Goal: Task Accomplishment & Management: Manage account settings

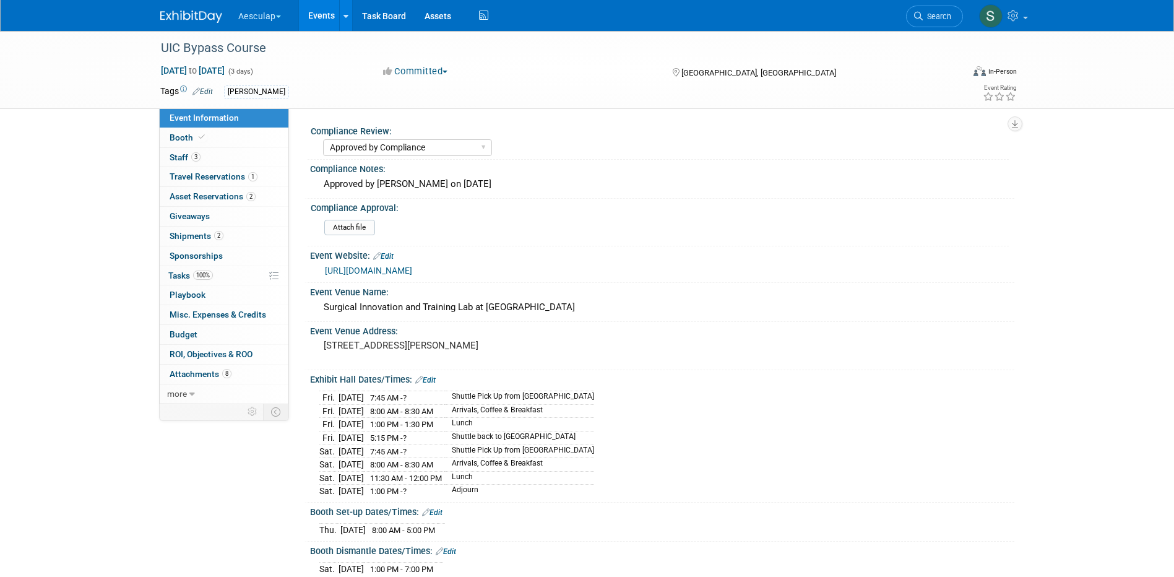
select select "Approved by Compliance"
select select "Neuro"
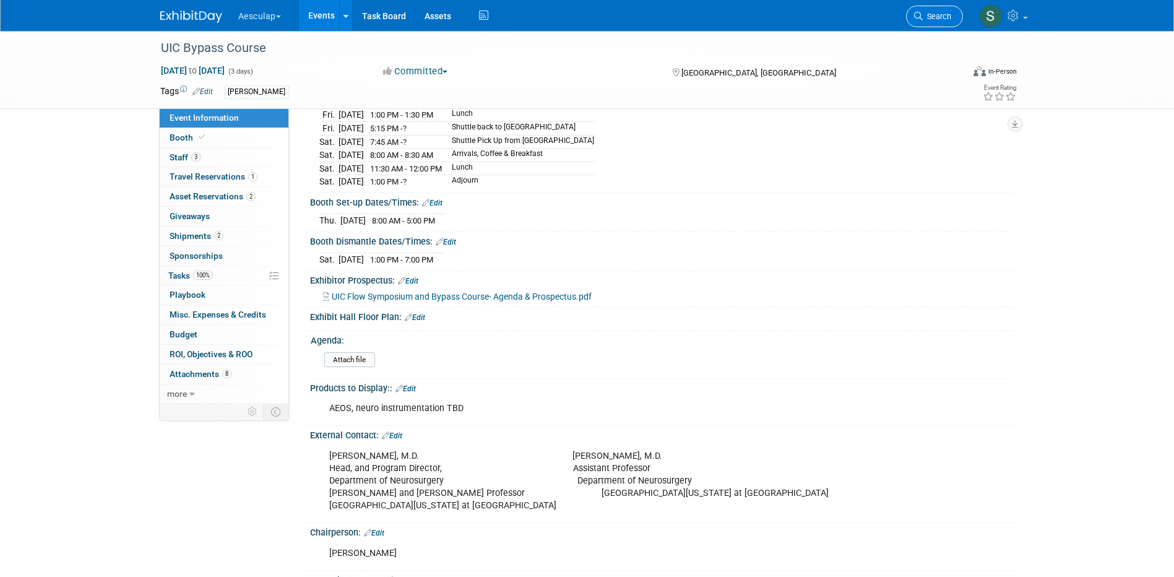
click at [925, 13] on span "Search" at bounding box center [937, 16] width 28 height 9
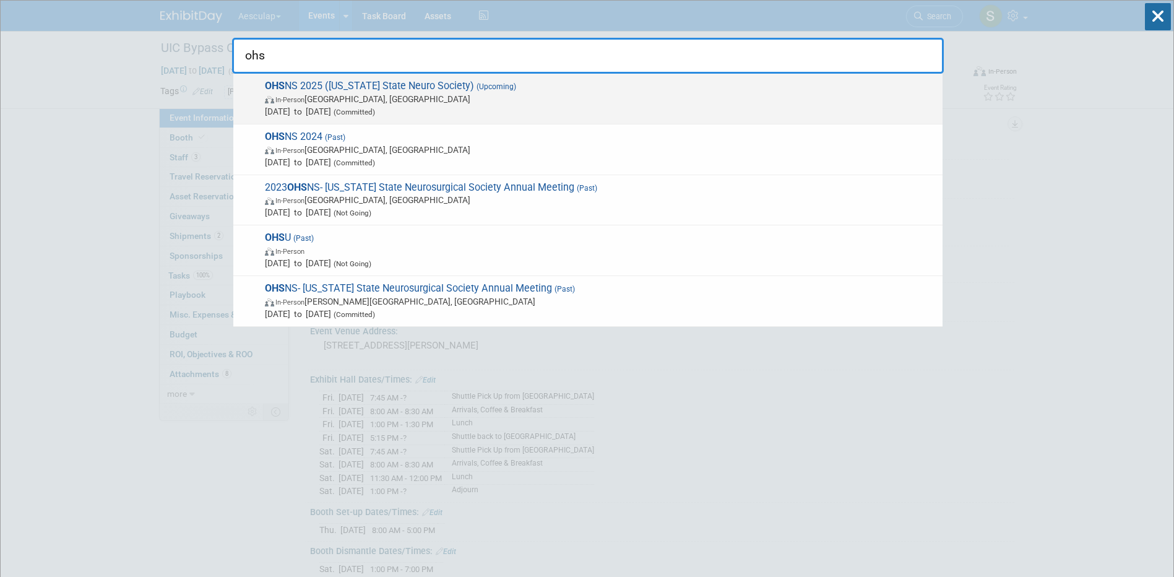
type input "ohs"
click at [339, 84] on span "OHS NS 2025 ([US_STATE] State Neuro Society) (Upcoming) In-Person [GEOGRAPHIC_D…" at bounding box center [598, 99] width 675 height 38
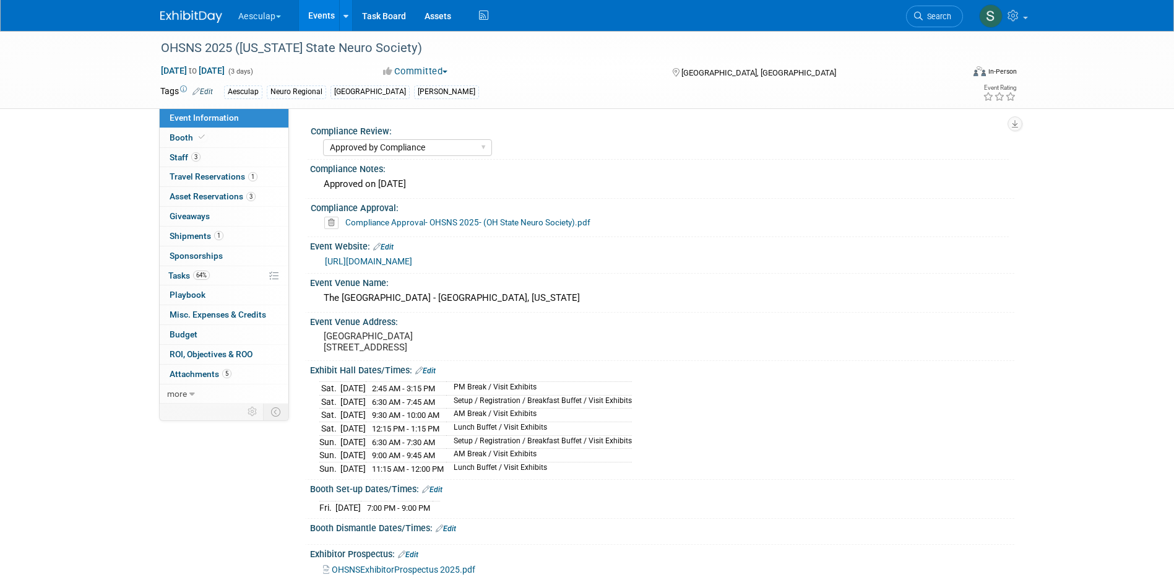
select select "Approved by Compliance"
select select "Neuro"
click at [169, 272] on span "Tasks 64%" at bounding box center [188, 276] width 41 height 10
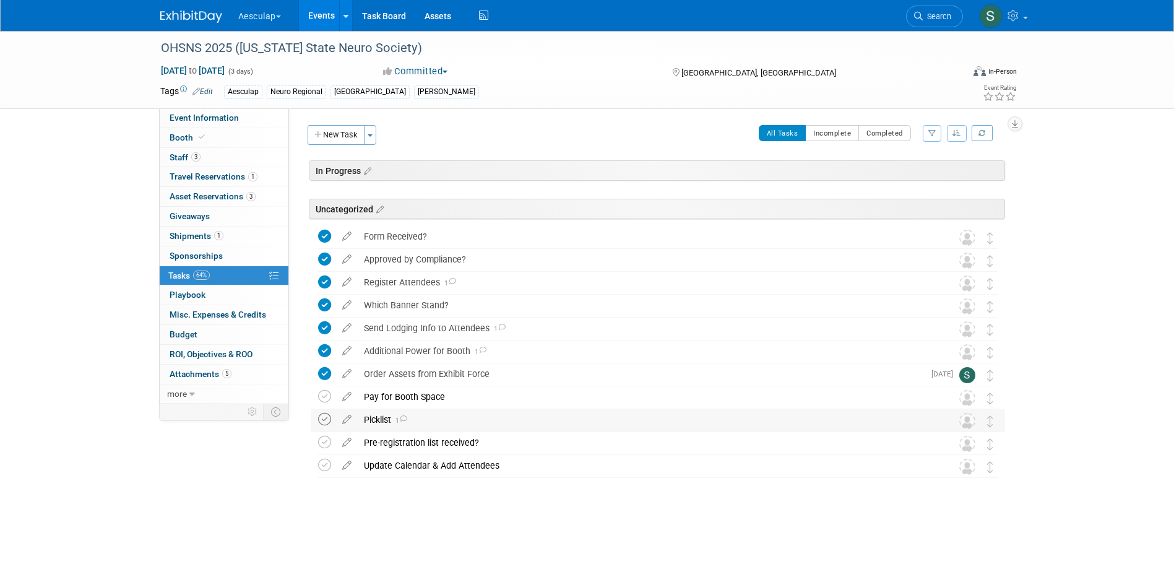
click at [319, 420] on icon at bounding box center [324, 419] width 13 height 13
click at [205, 120] on span "Event Information" at bounding box center [204, 118] width 69 height 10
select select "Approved by Compliance"
select select "Neuro"
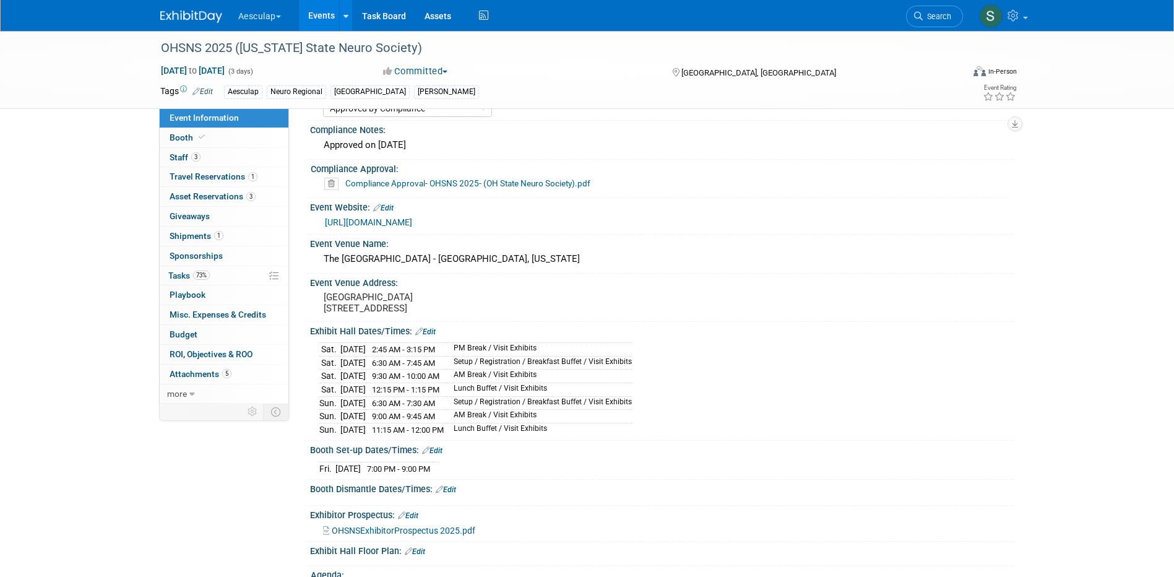
scroll to position [248, 0]
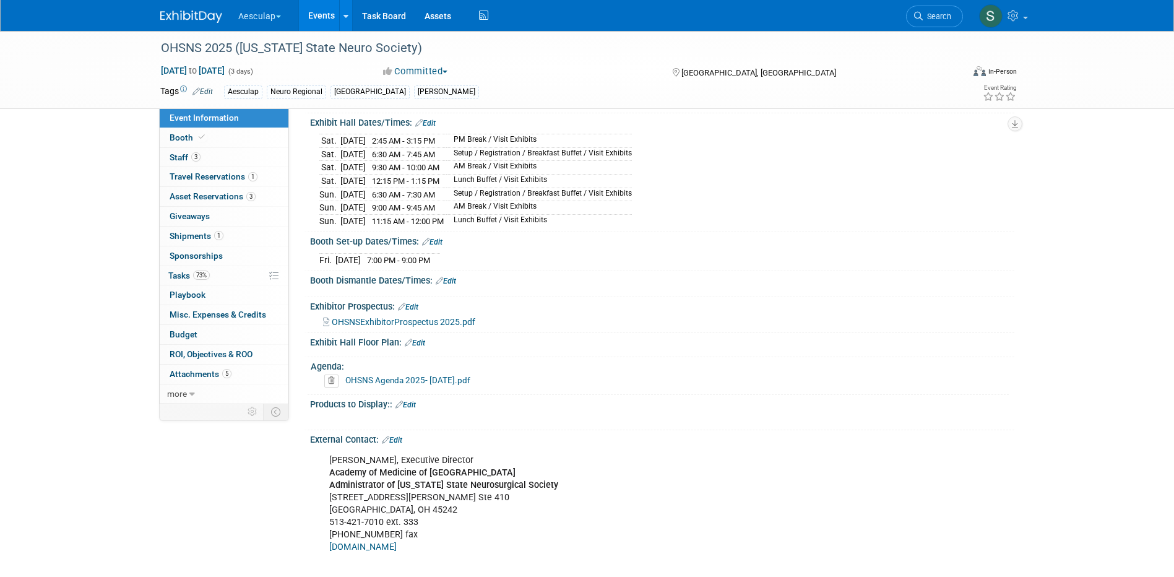
click at [453, 285] on link "Edit" at bounding box center [446, 281] width 20 height 9
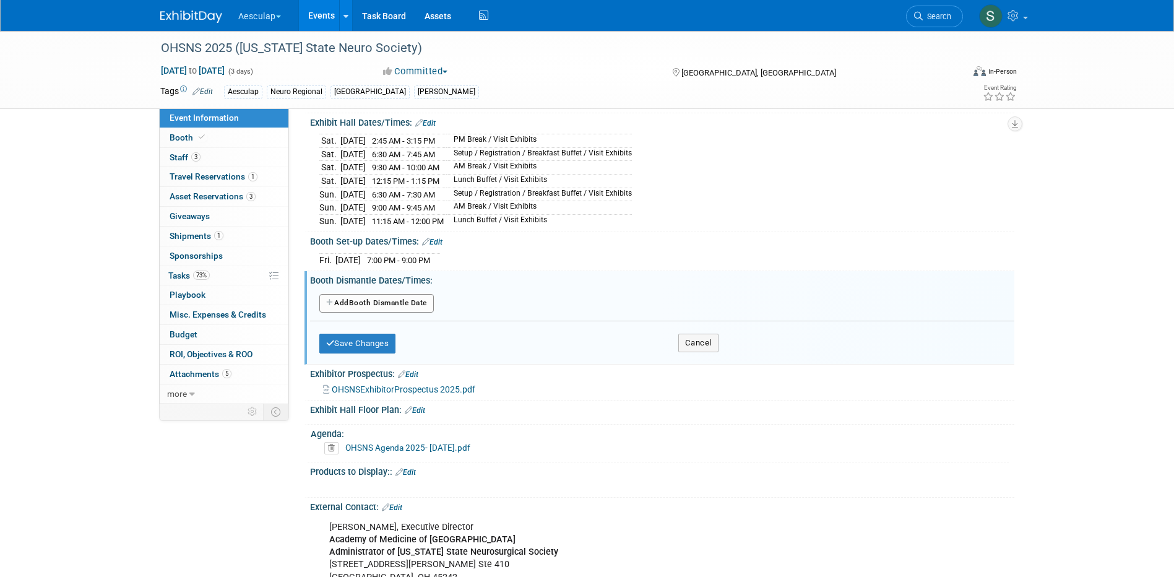
click at [405, 311] on button "Add Another Booth Dismantle Date" at bounding box center [376, 303] width 115 height 19
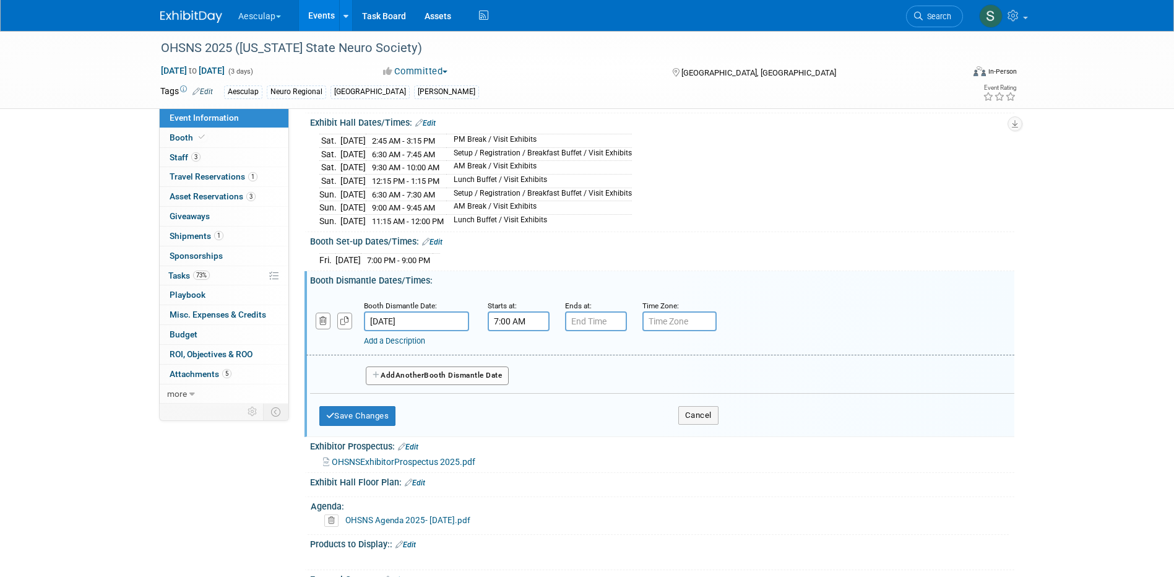
click at [529, 331] on input "7:00 AM" at bounding box center [519, 321] width 62 height 20
click at [518, 389] on span "07" at bounding box center [517, 378] width 24 height 22
click at [514, 359] on td "12" at bounding box center [511, 352] width 40 height 33
click at [627, 383] on button "AM" at bounding box center [625, 378] width 22 height 21
type input "12:00 PM"
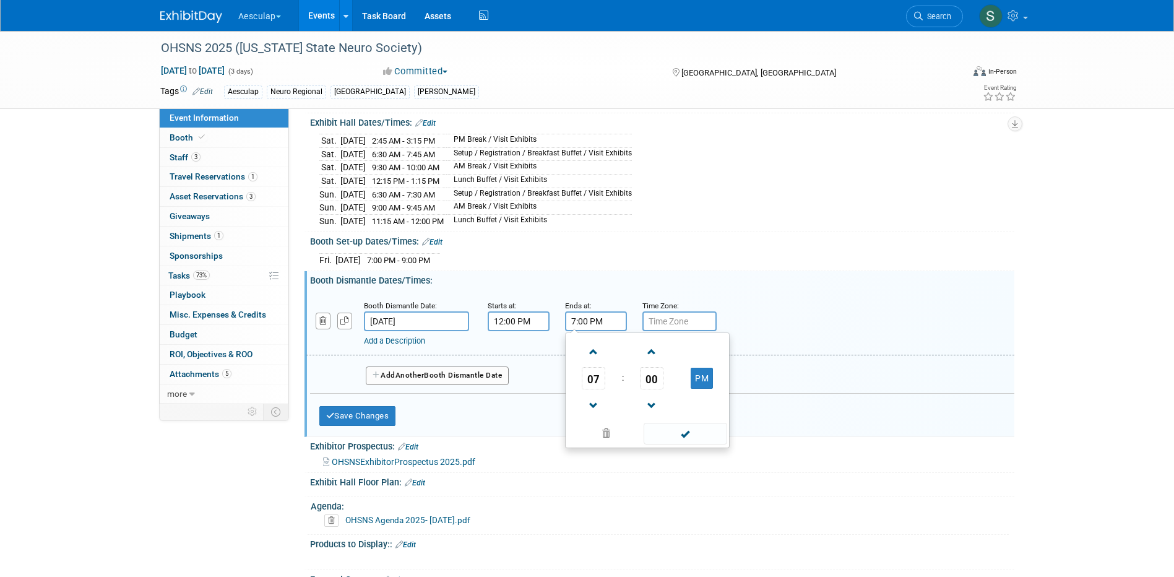
click at [602, 331] on input "7:00 PM" at bounding box center [596, 321] width 62 height 20
click at [597, 389] on span "07" at bounding box center [594, 378] width 24 height 22
click at [664, 358] on td "02" at bounding box center [668, 352] width 40 height 33
type input "2:00 PM"
click at [689, 436] on span at bounding box center [686, 434] width 84 height 22
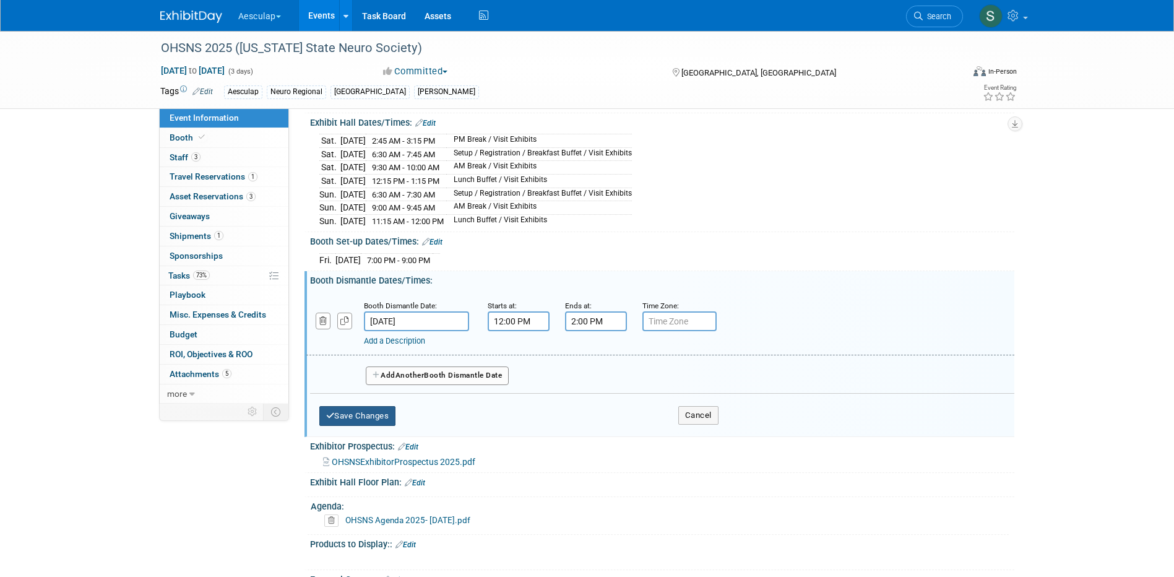
click at [371, 417] on button "Save Changes" at bounding box center [357, 416] width 77 height 20
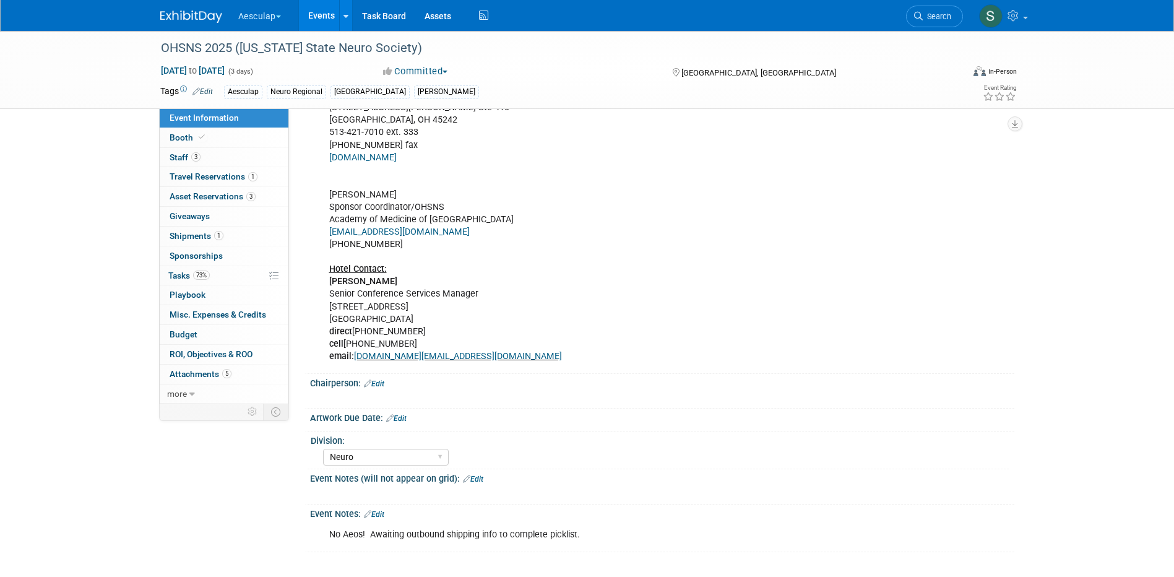
scroll to position [658, 0]
click at [179, 276] on span "Tasks 73%" at bounding box center [188, 276] width 41 height 10
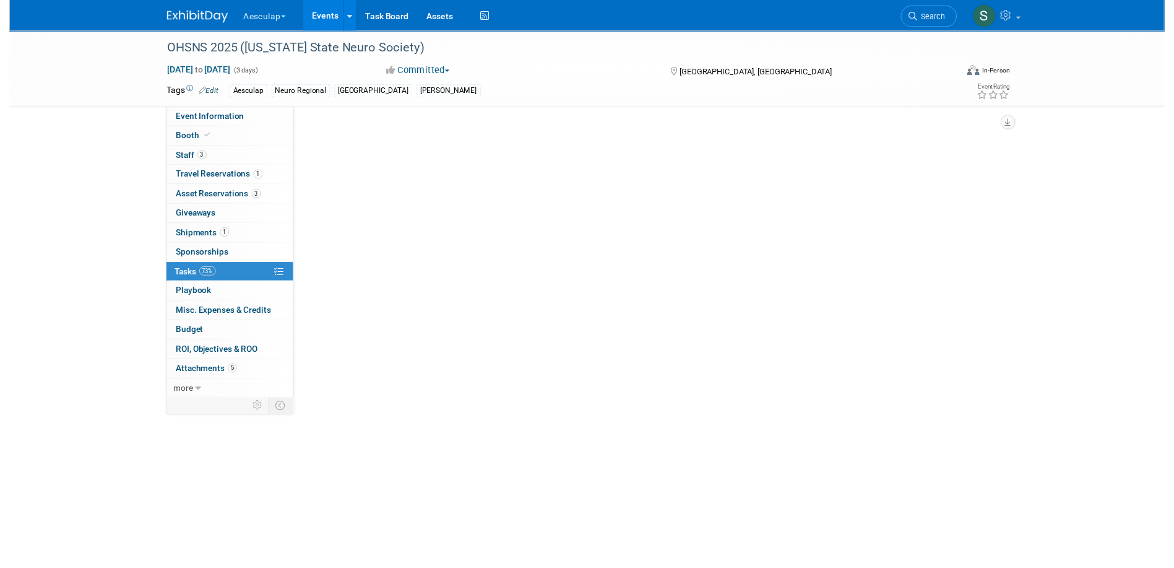
scroll to position [0, 0]
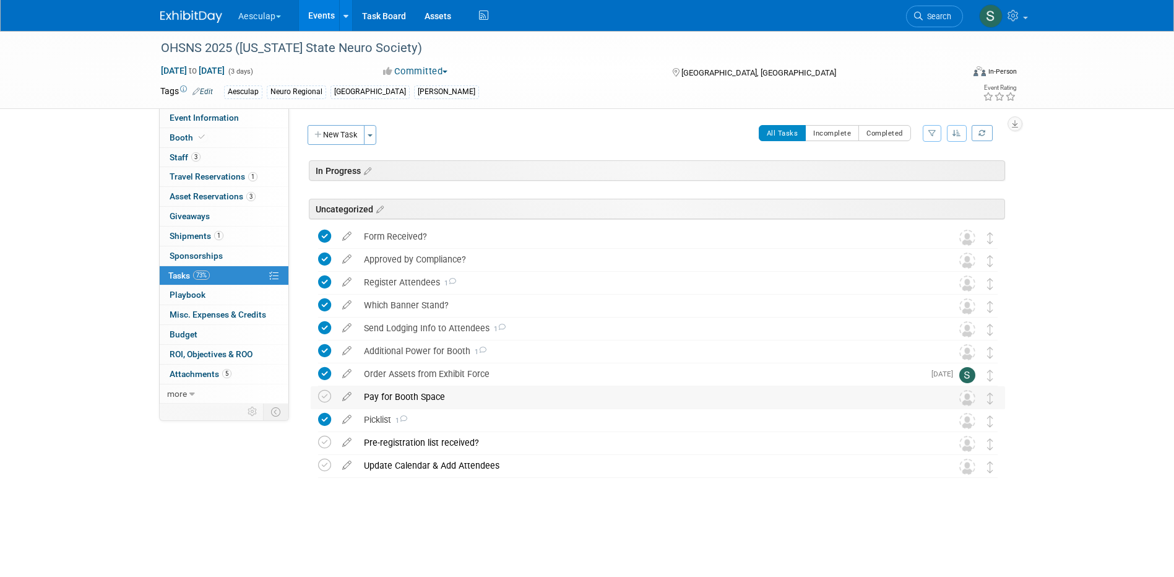
click at [393, 400] on div "Pay for Booth Space" at bounding box center [646, 396] width 577 height 21
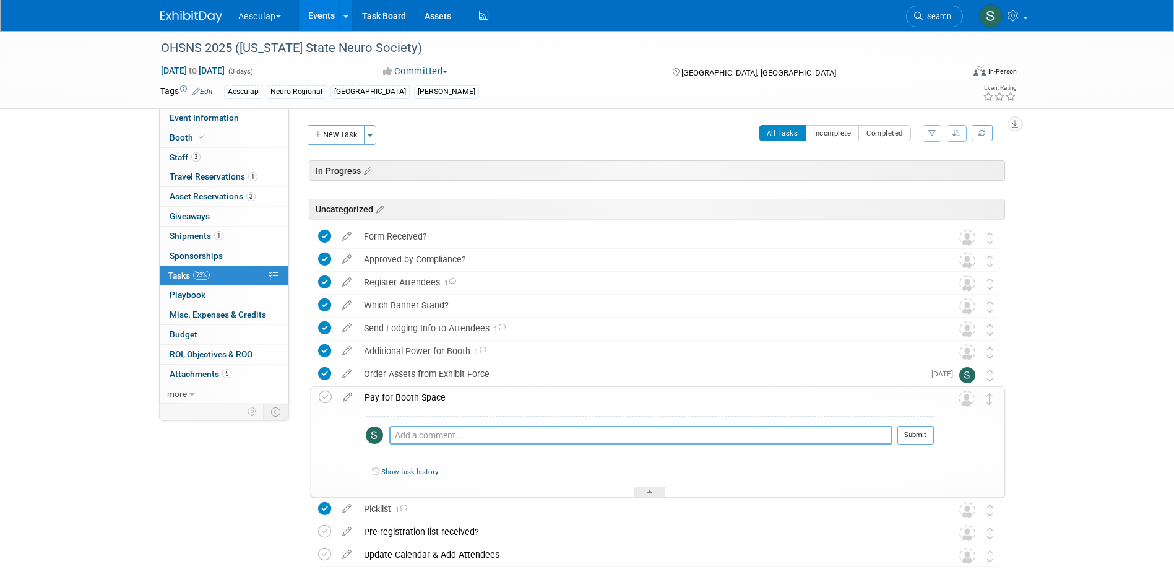
click at [438, 436] on textarea at bounding box center [640, 435] width 503 height 19
type textarea "Check requested on 8/19"
click at [918, 438] on button "Submit" at bounding box center [916, 435] width 37 height 19
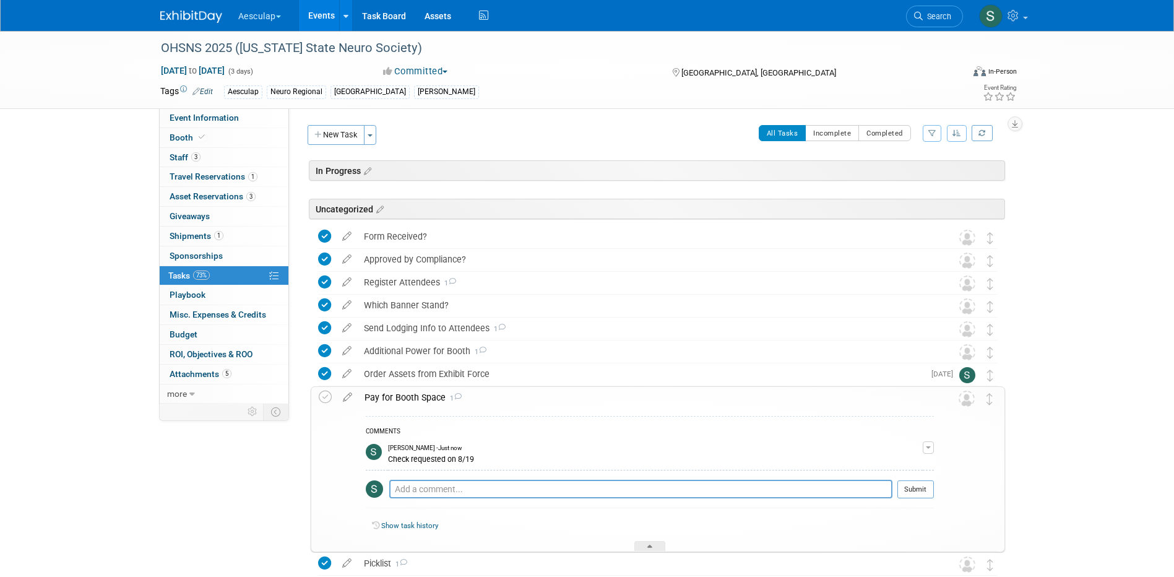
click at [381, 395] on div "Pay for Booth Space 1" at bounding box center [646, 397] width 576 height 21
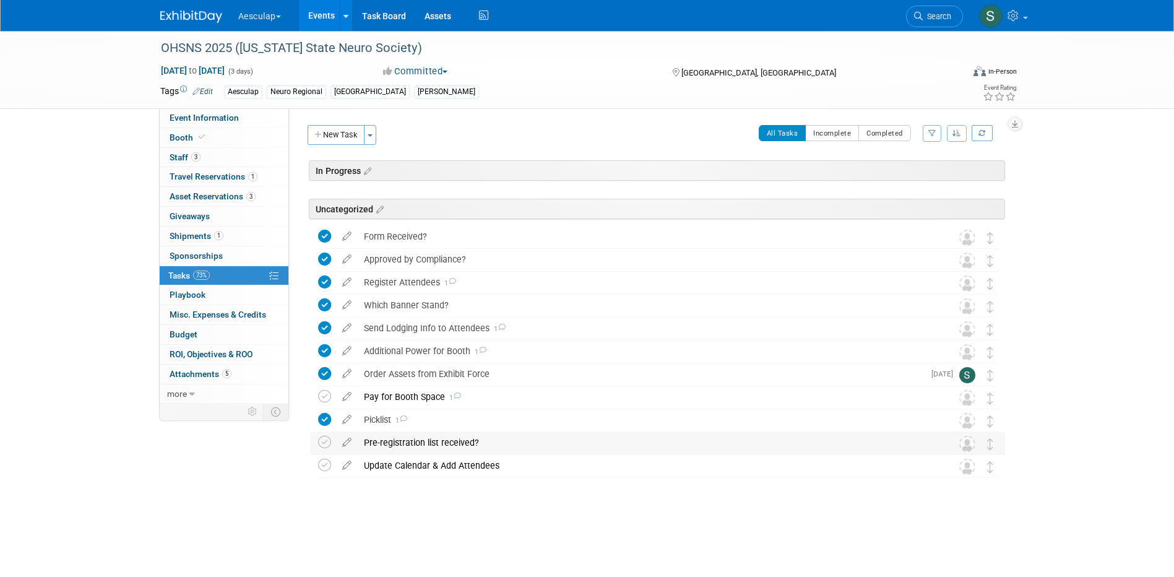
click at [406, 445] on div "Pre-registration list received?" at bounding box center [646, 442] width 577 height 21
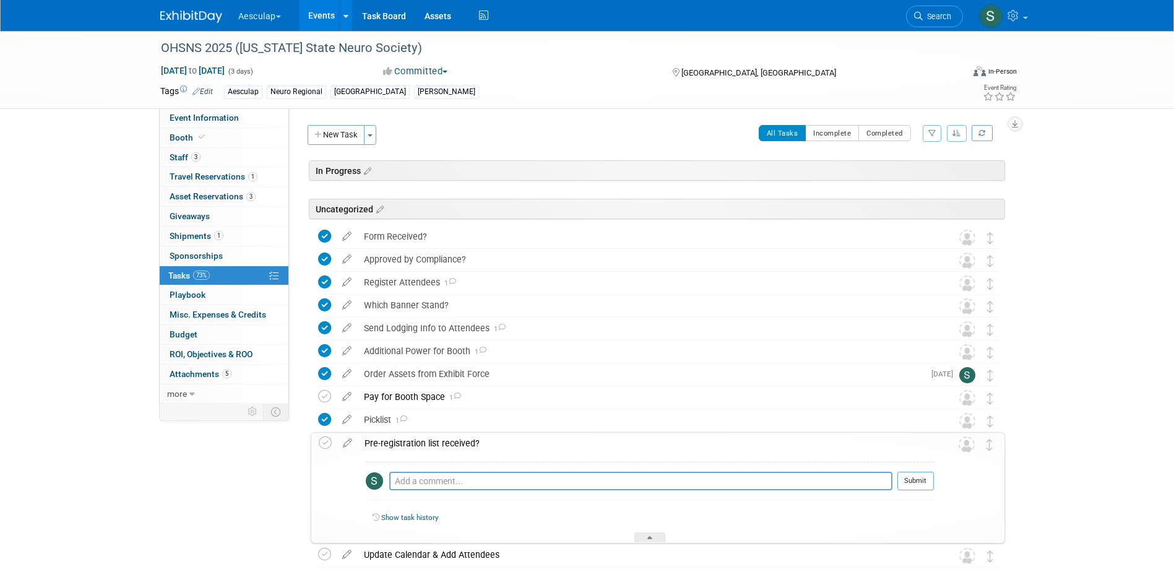
click at [406, 445] on div "Pre-registration list received?" at bounding box center [646, 443] width 576 height 21
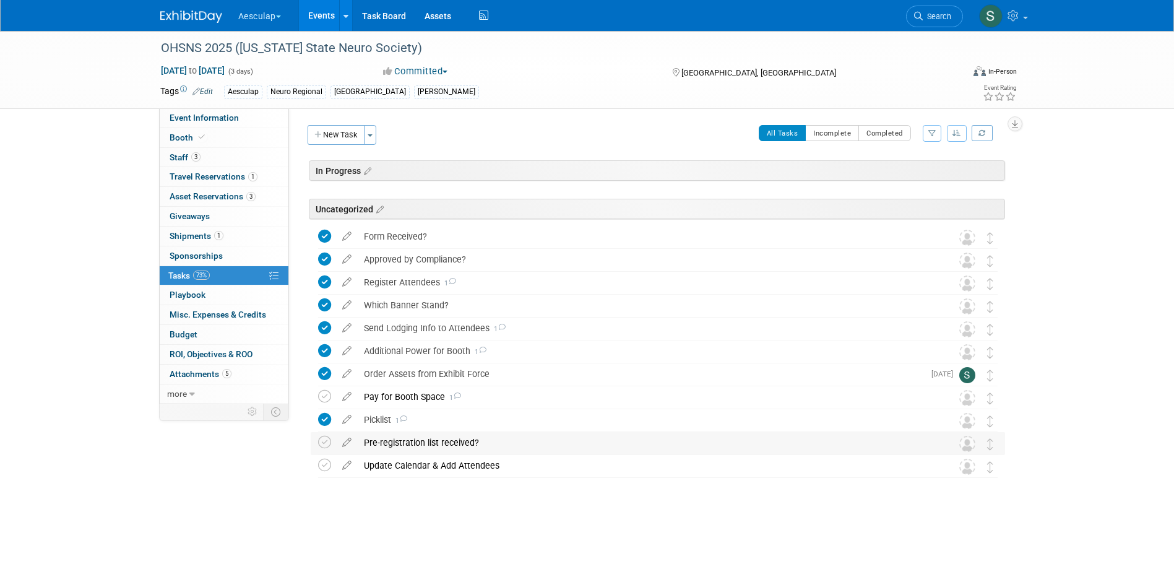
click at [433, 441] on div "Pre-registration list received?" at bounding box center [646, 442] width 577 height 21
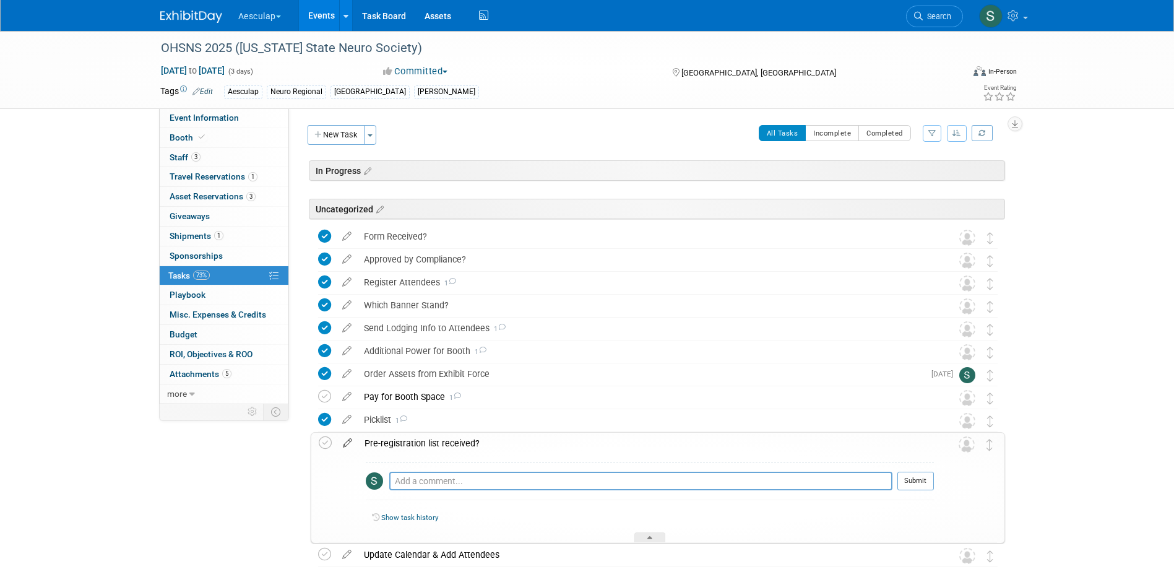
click at [352, 442] on icon at bounding box center [348, 440] width 22 height 15
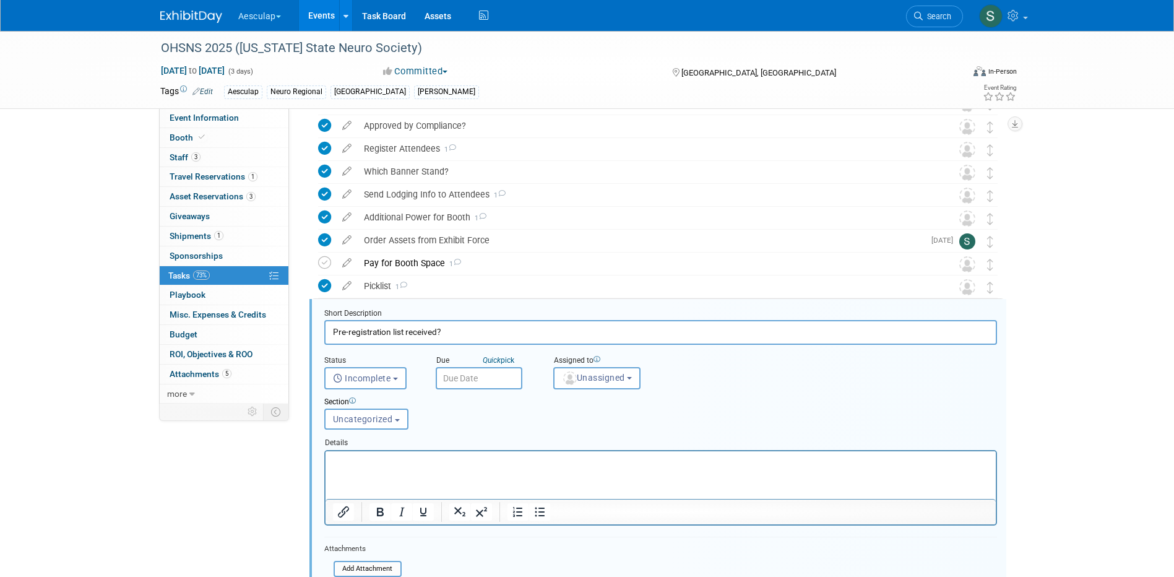
scroll to position [251, 0]
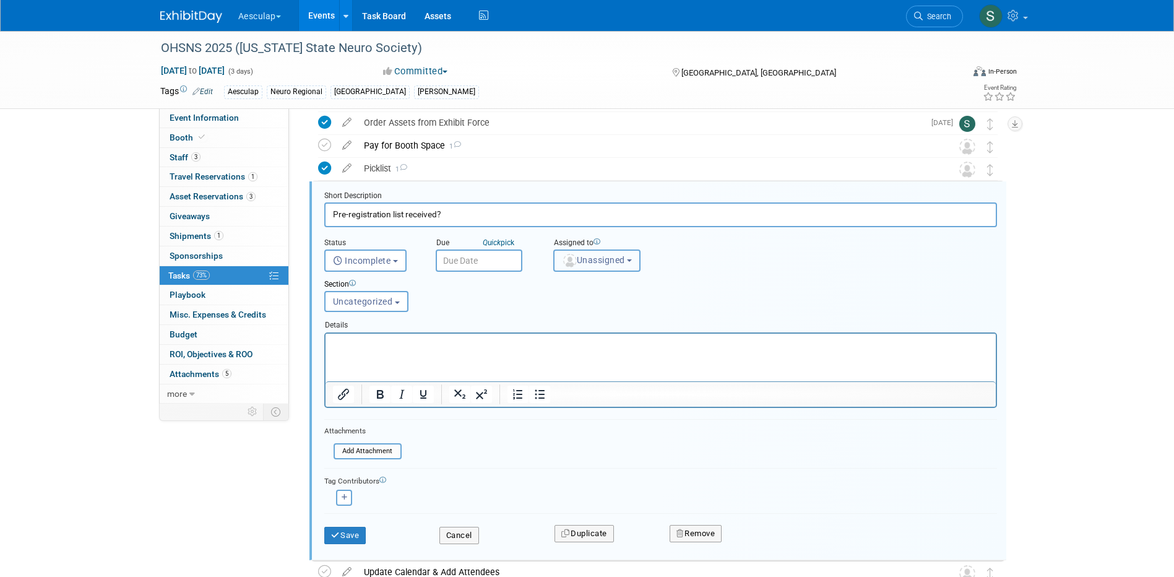
click at [591, 264] on span "Unassigned" at bounding box center [593, 260] width 63 height 10
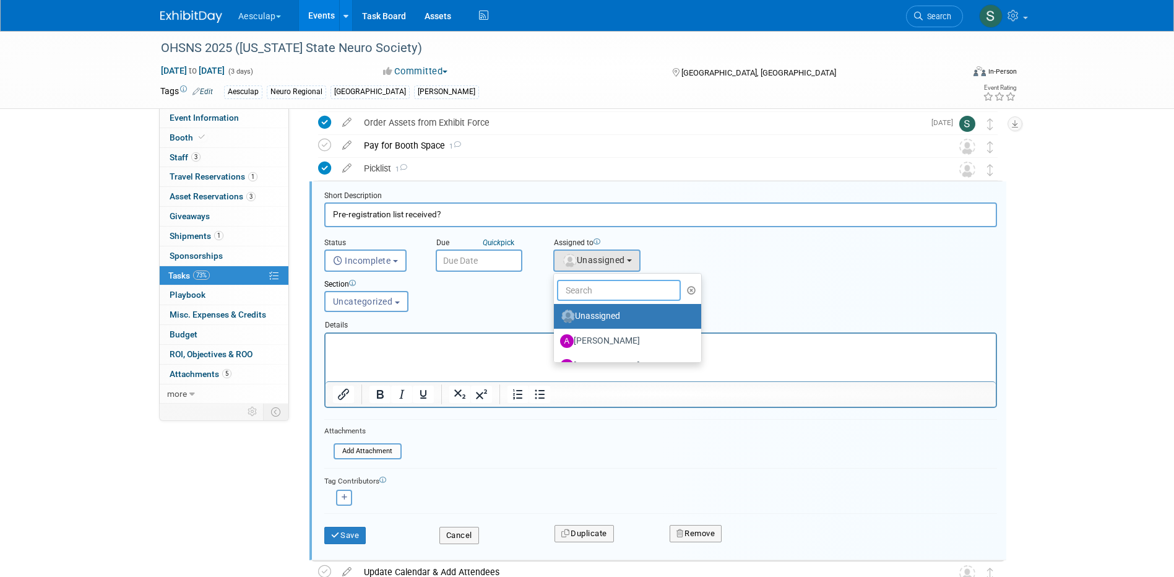
click at [592, 289] on input "text" at bounding box center [619, 290] width 124 height 21
type input "sara"
click at [600, 321] on label "Sara Hurson (me)" at bounding box center [624, 316] width 129 height 20
click at [556, 319] on input "Sara Hurson (me)" at bounding box center [552, 315] width 8 height 8
select select "2fc0cac6-dd28-4ee9-b402-09a8be3e8049"
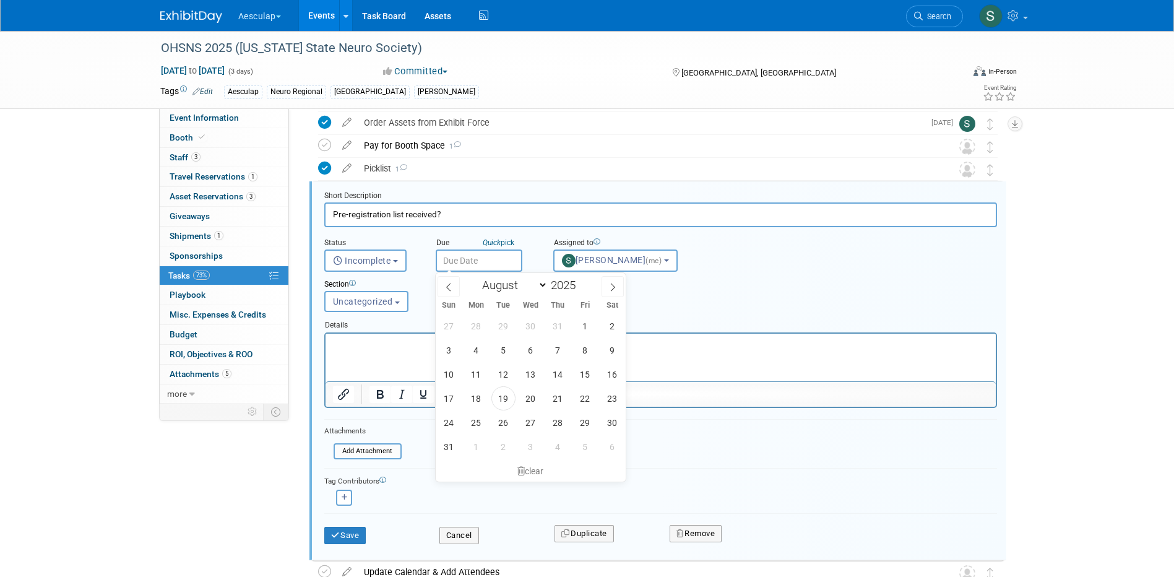
click at [449, 261] on input "text" at bounding box center [479, 261] width 87 height 22
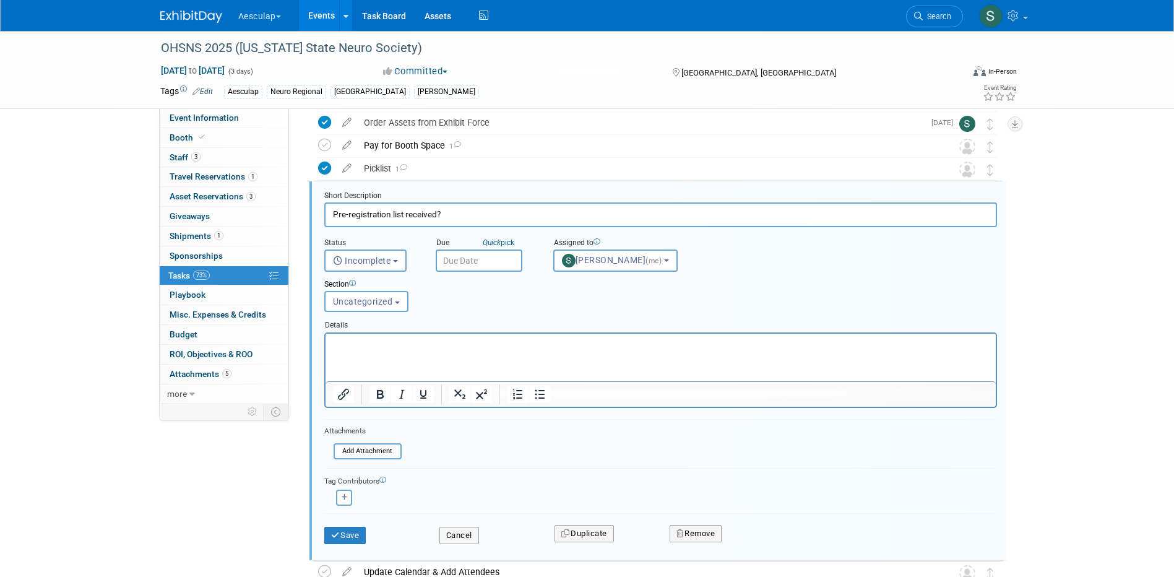
click at [698, 308] on div "Section Uncategorized In Progress Uncategorized Uncategorized In Progress" at bounding box center [632, 293] width 634 height 43
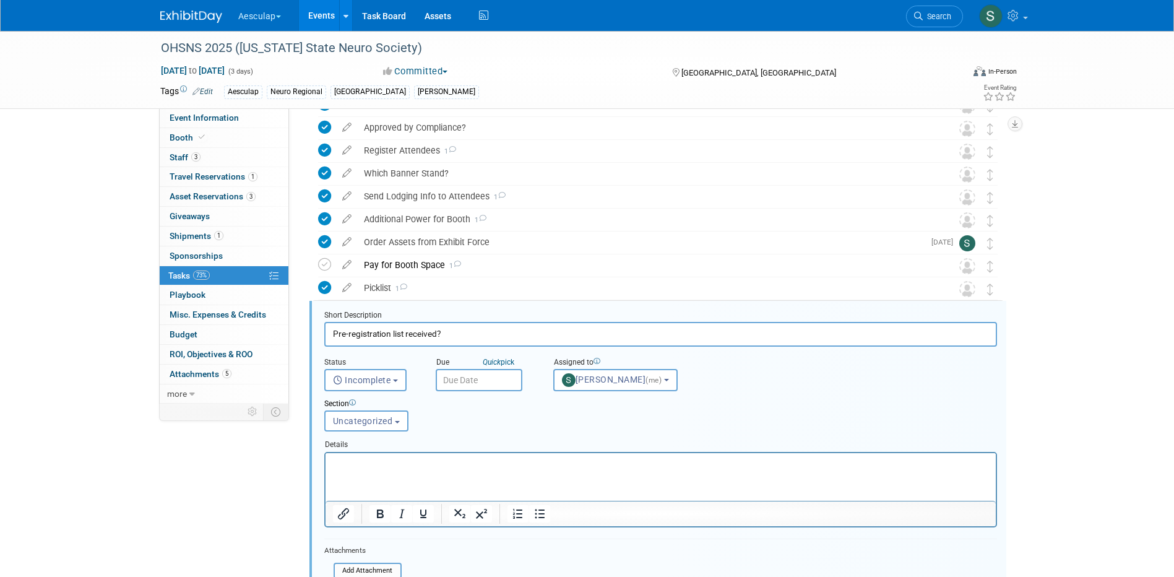
scroll to position [128, 0]
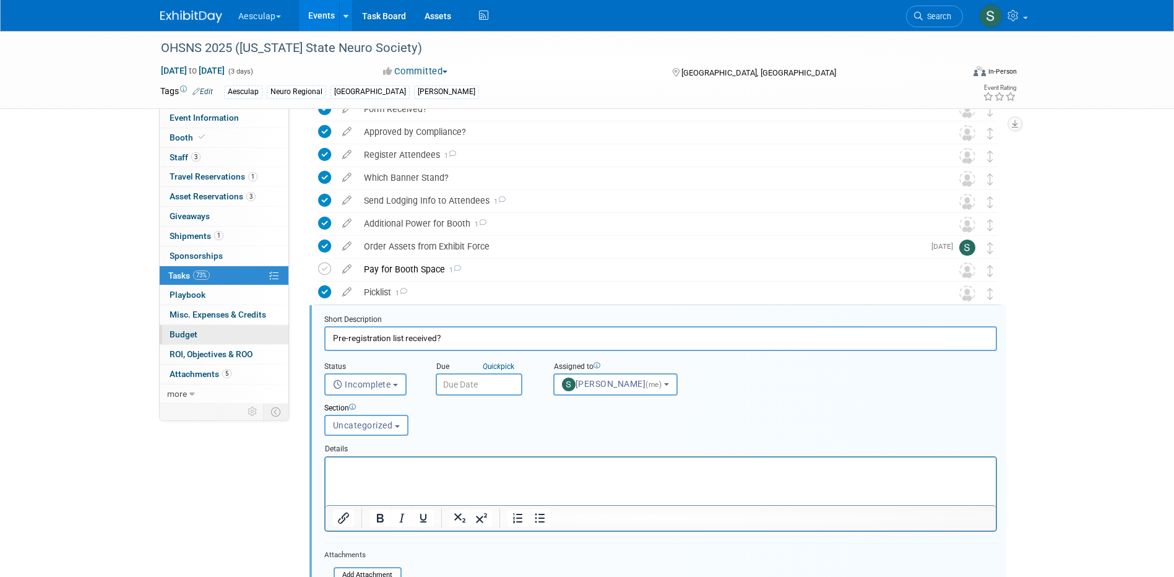
drag, startPoint x: 448, startPoint y: 336, endPoint x: 269, endPoint y: 341, distance: 179.0
click at [269, 341] on div "Event Information Event Info Booth Booth 3 Staff 3 Staff 1 Travel Reservations …" at bounding box center [587, 331] width 873 height 856
type input "Post-Event Attendee Mailing List received?"
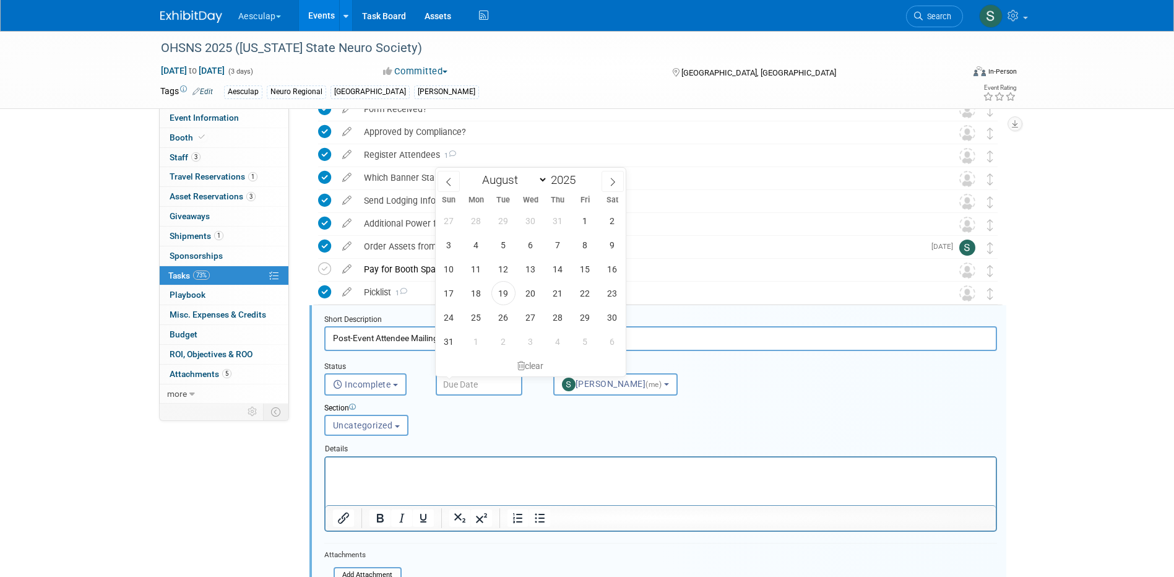
click at [482, 382] on input "text" at bounding box center [479, 384] width 87 height 22
click at [608, 182] on span at bounding box center [613, 181] width 22 height 21
select select "8"
click at [537, 246] on span "10" at bounding box center [531, 245] width 24 height 24
type input "Sep 10, 2025"
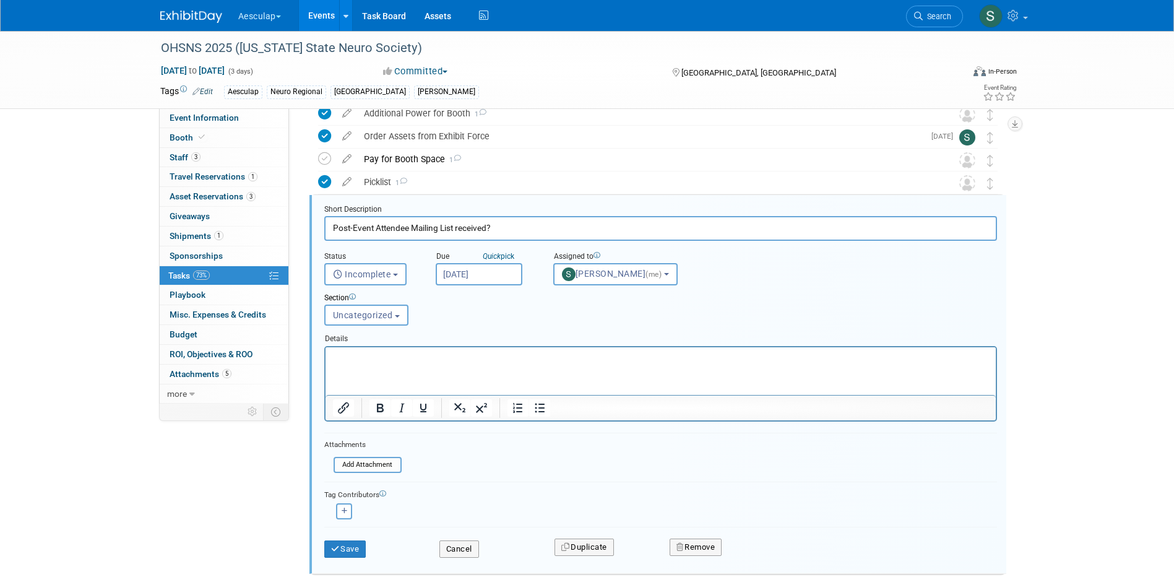
scroll to position [313, 0]
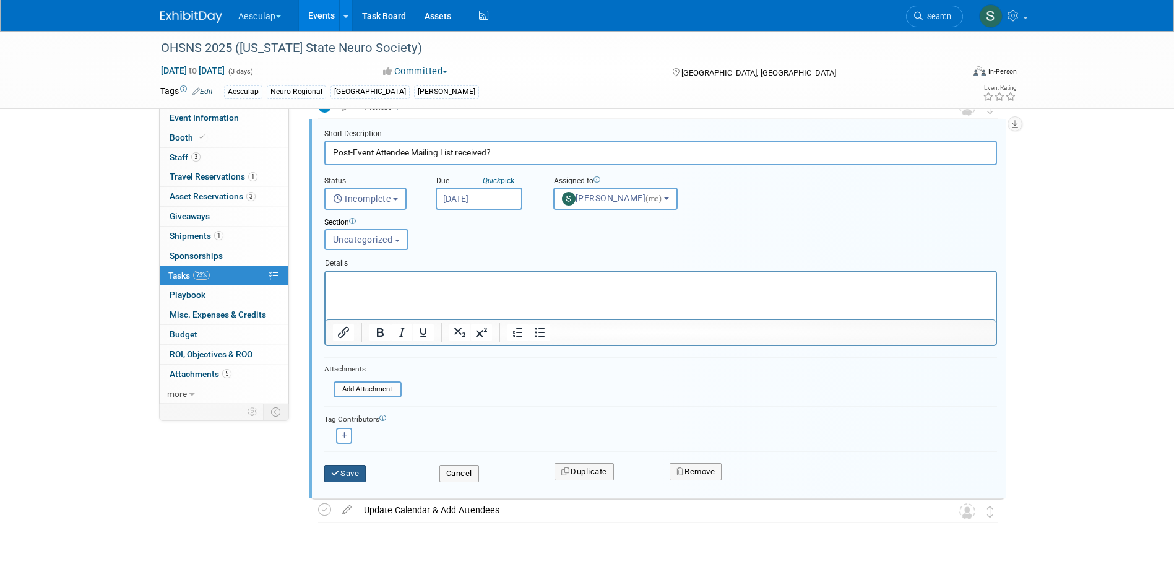
click at [342, 478] on button "Save" at bounding box center [345, 473] width 42 height 17
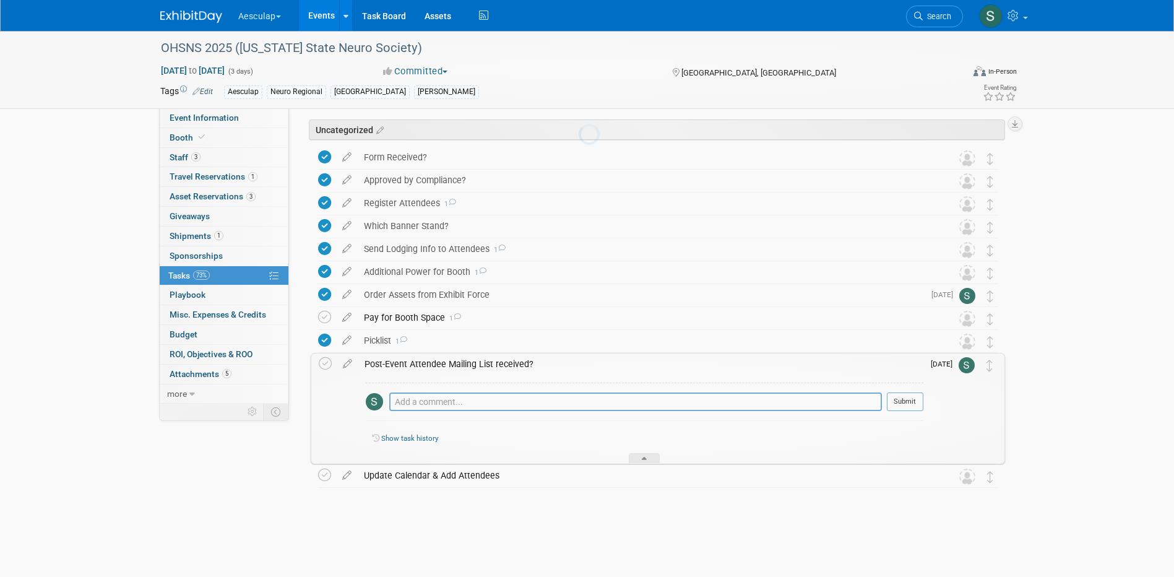
scroll to position [66, 0]
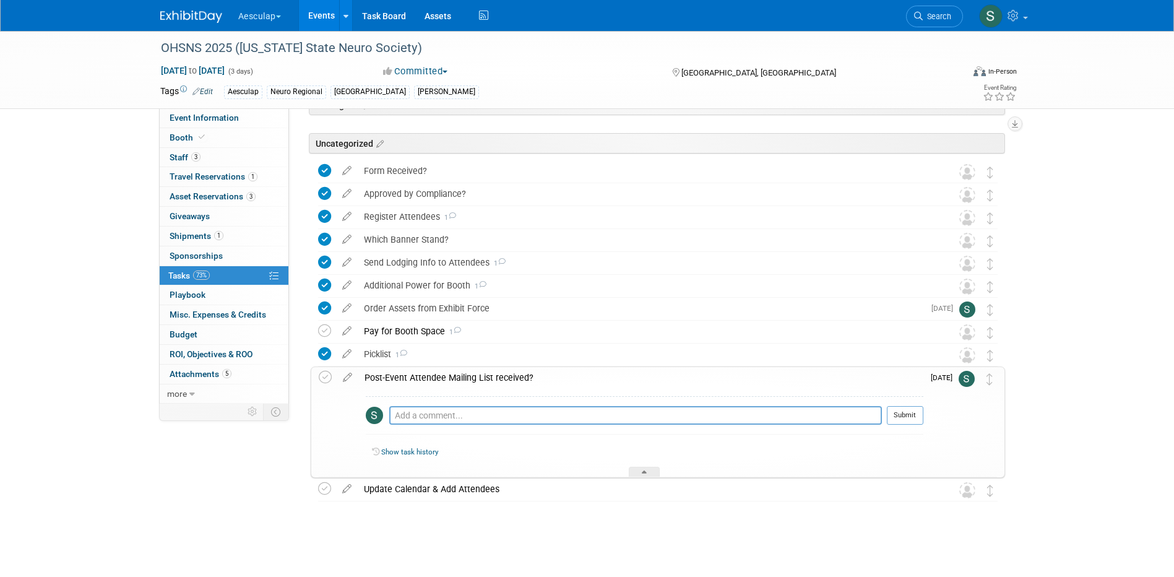
click at [474, 380] on div "Post-Event Attendee Mailing List received?" at bounding box center [640, 377] width 565 height 21
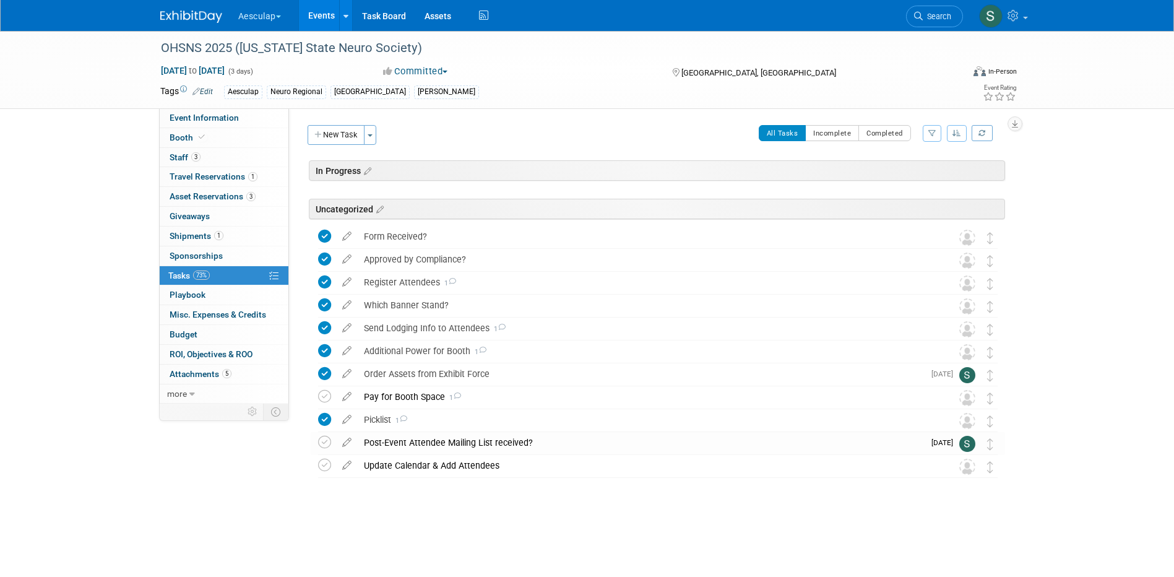
scroll to position [0, 0]
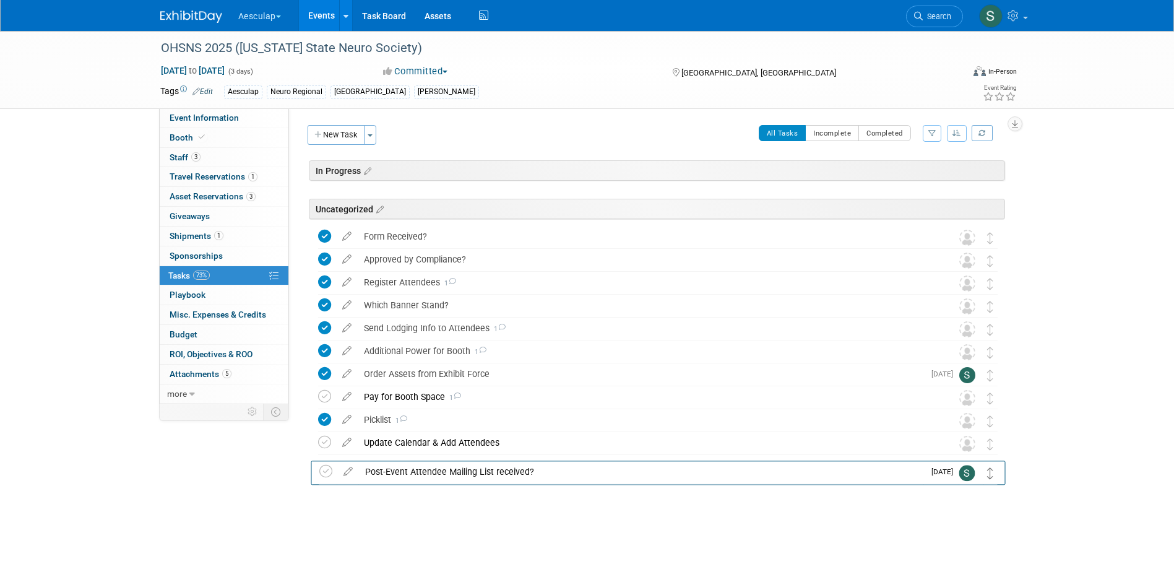
drag, startPoint x: 991, startPoint y: 445, endPoint x: 991, endPoint y: 473, distance: 28.5
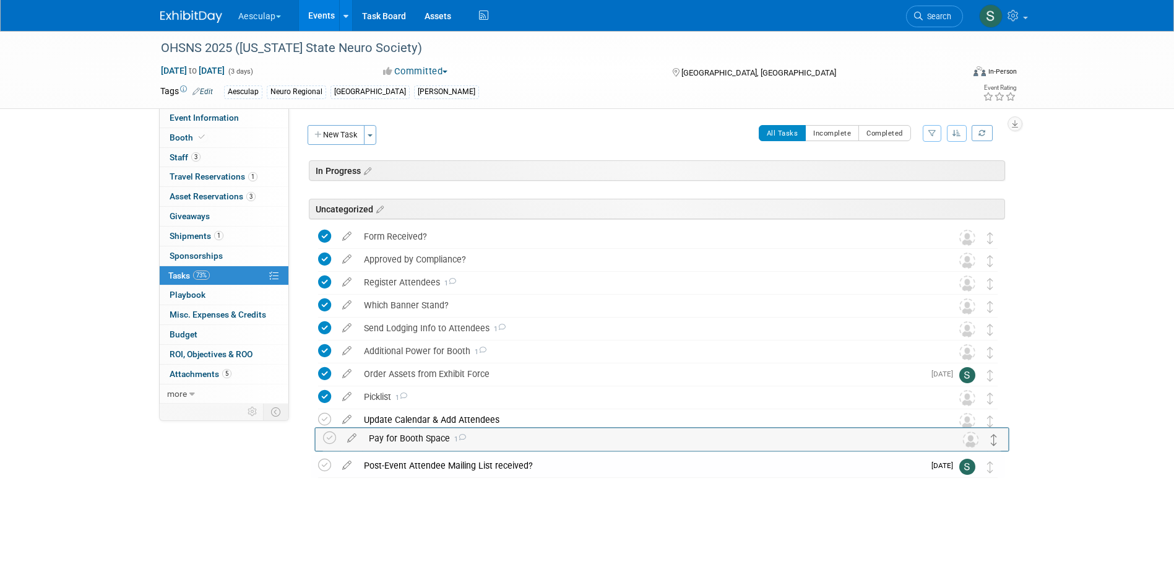
drag, startPoint x: 992, startPoint y: 402, endPoint x: 996, endPoint y: 440, distance: 38.6
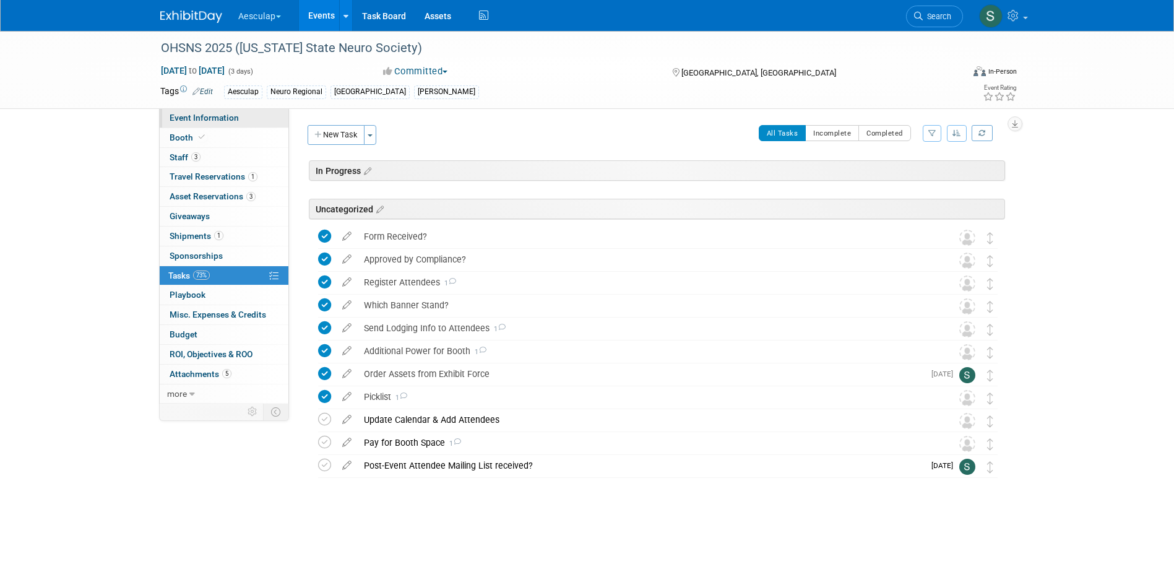
click at [187, 116] on span "Event Information" at bounding box center [204, 118] width 69 height 10
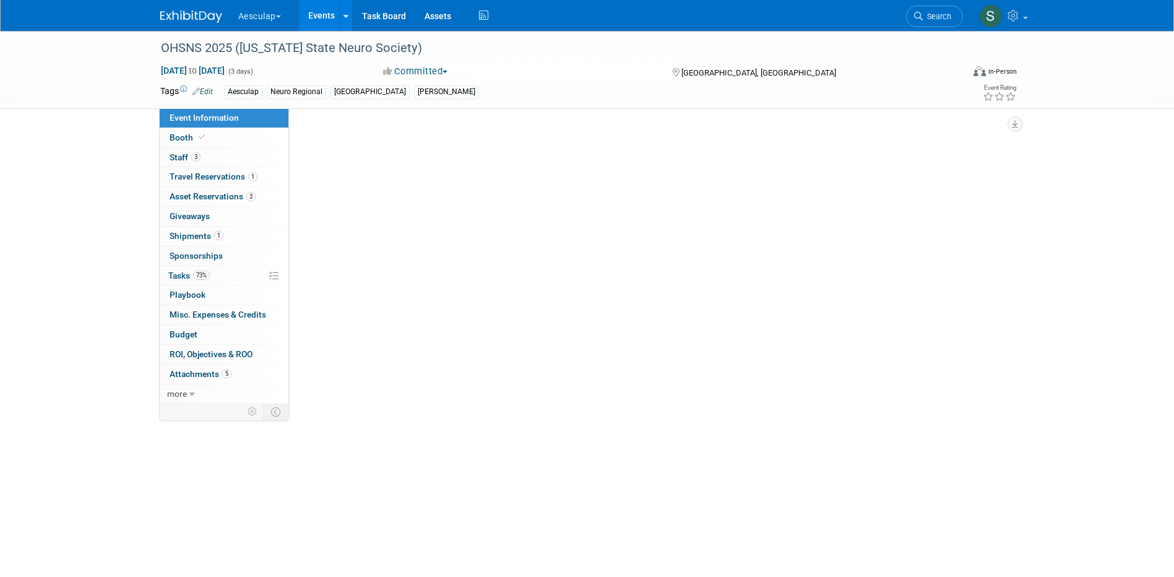
select select "Approved by Compliance"
select select "Neuro"
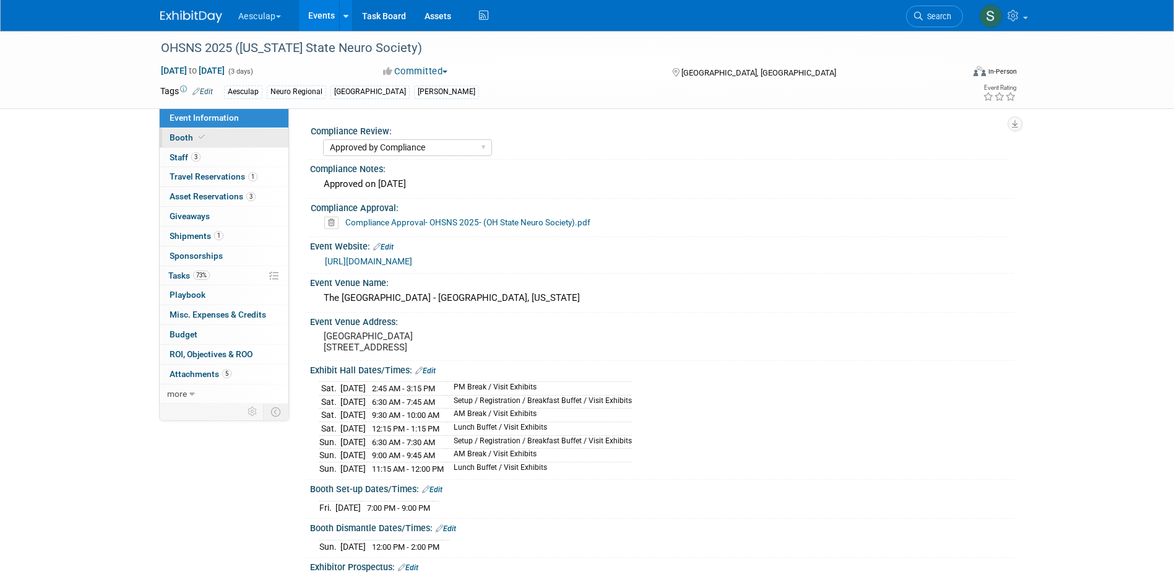
click at [187, 143] on link "Booth" at bounding box center [224, 137] width 129 height 19
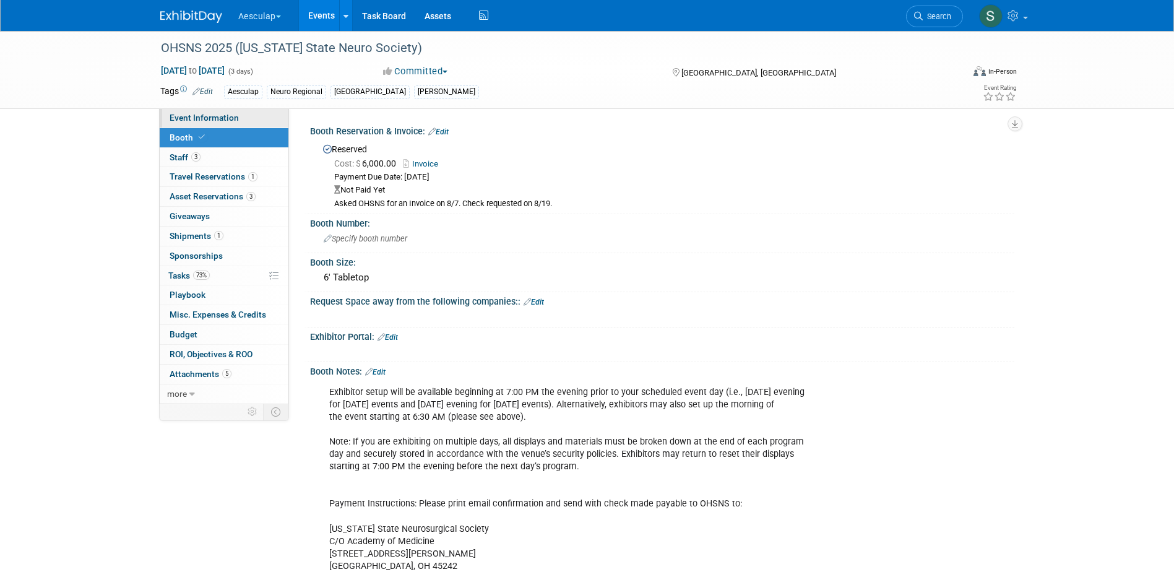
click at [206, 121] on span "Event Information" at bounding box center [204, 118] width 69 height 10
select select "Approved by Compliance"
select select "Neuro"
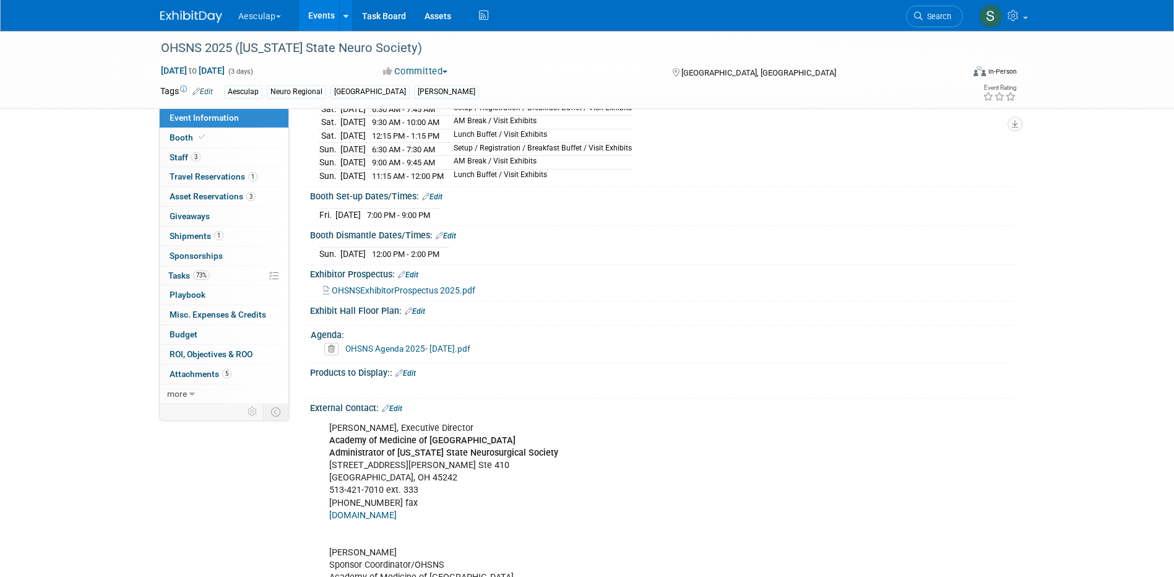
scroll to position [310, 0]
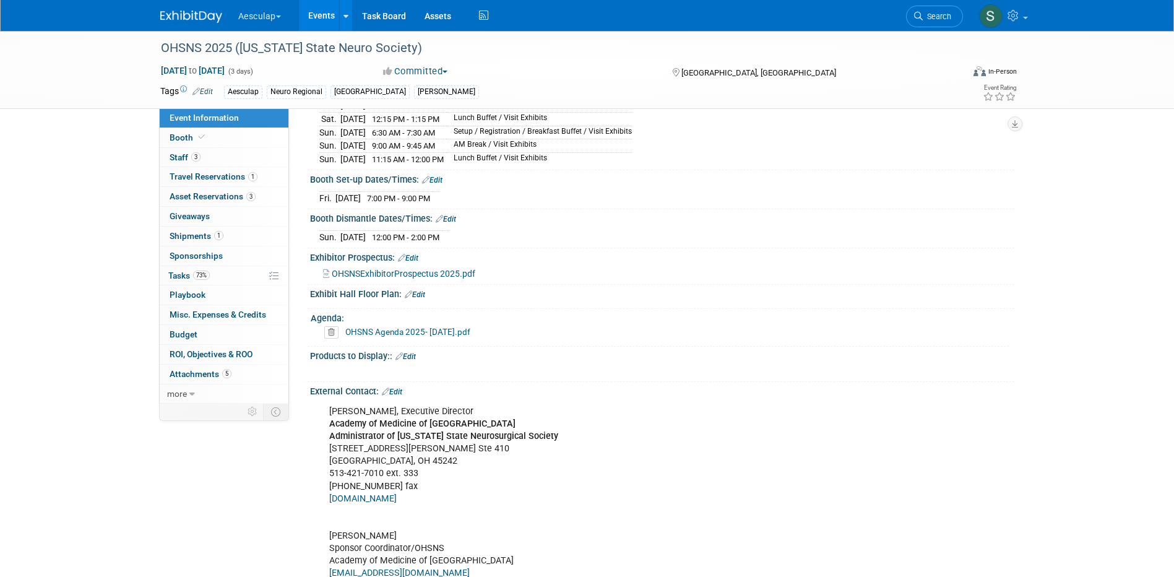
click at [410, 361] on link "Edit" at bounding box center [406, 356] width 20 height 9
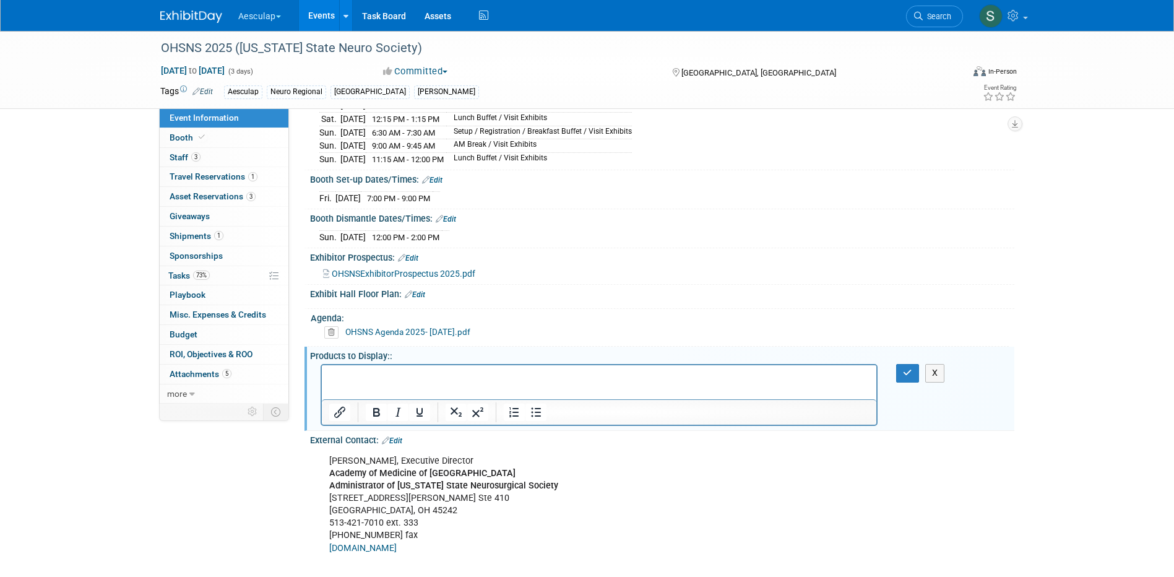
scroll to position [0, 0]
click at [909, 375] on button "button" at bounding box center [907, 373] width 23 height 18
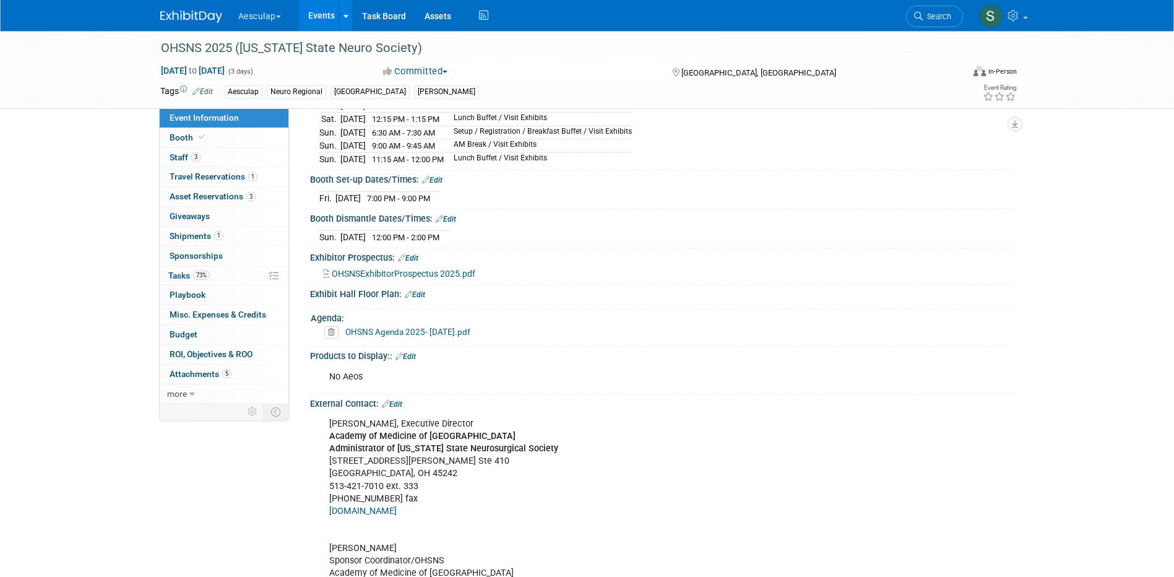
click at [415, 361] on link "Edit" at bounding box center [406, 356] width 20 height 9
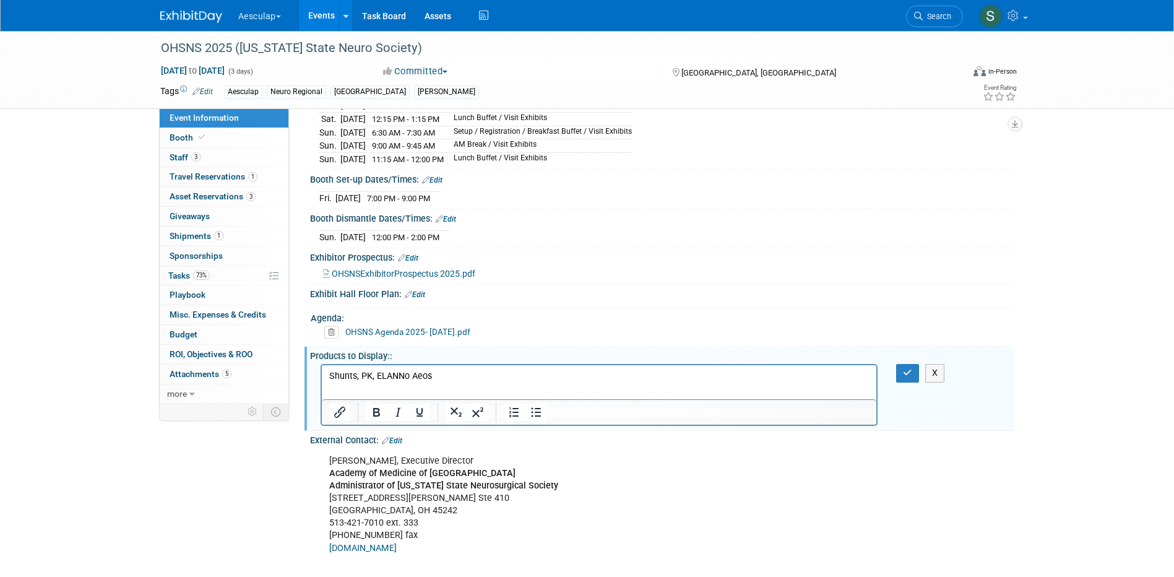
click at [397, 375] on p "Shunts, PK, ELANNo Aeos" at bounding box center [599, 376] width 541 height 12
click at [914, 382] on button "button" at bounding box center [907, 373] width 23 height 18
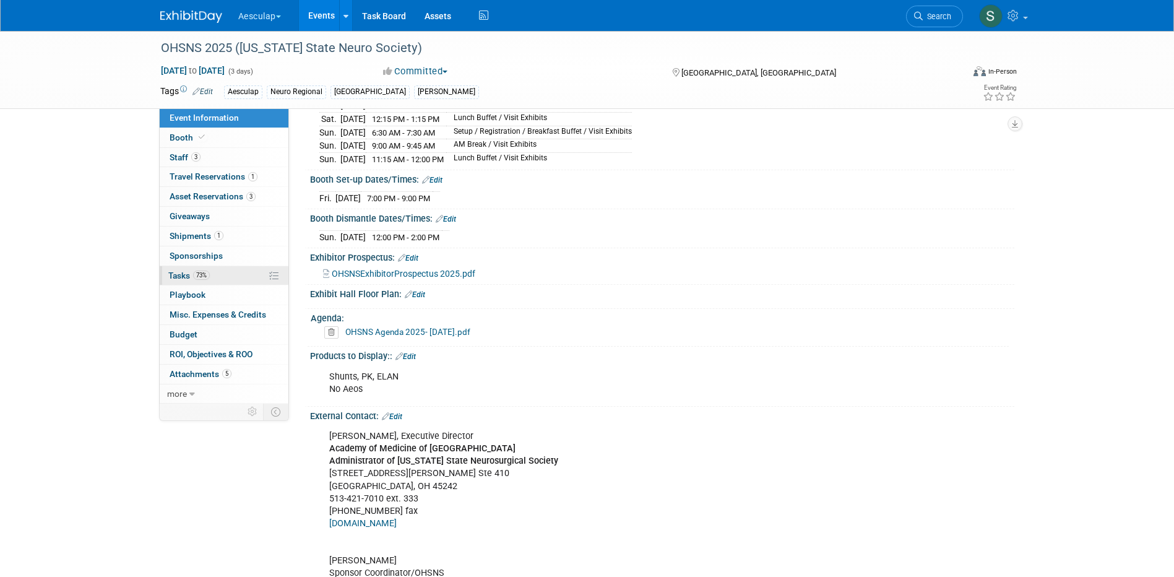
click at [174, 275] on span "Tasks 73%" at bounding box center [188, 276] width 41 height 10
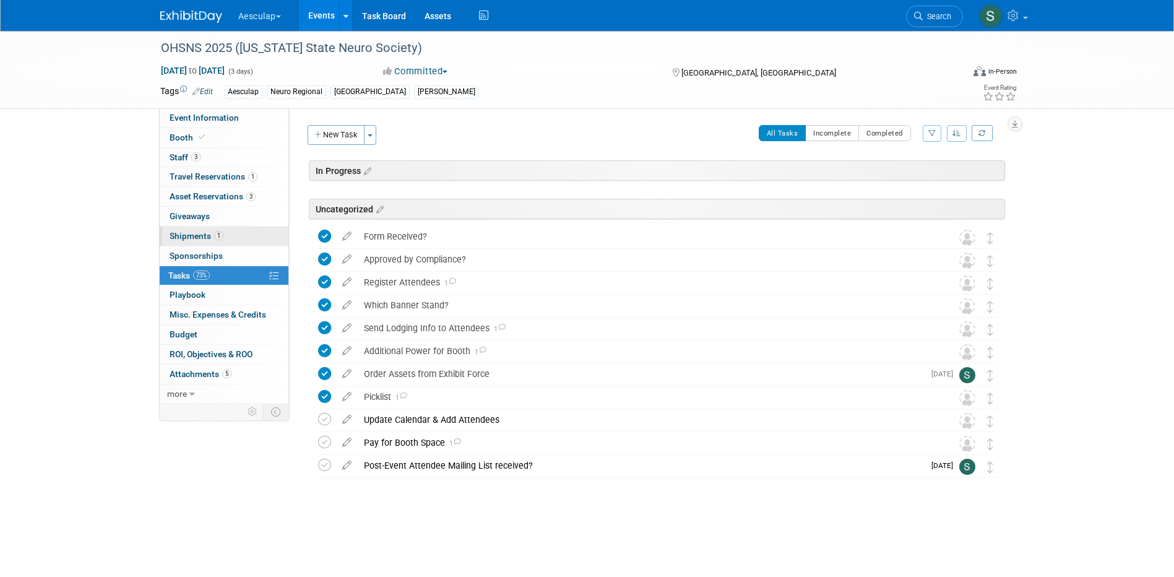
click at [187, 235] on span "Shipments 1" at bounding box center [197, 236] width 54 height 10
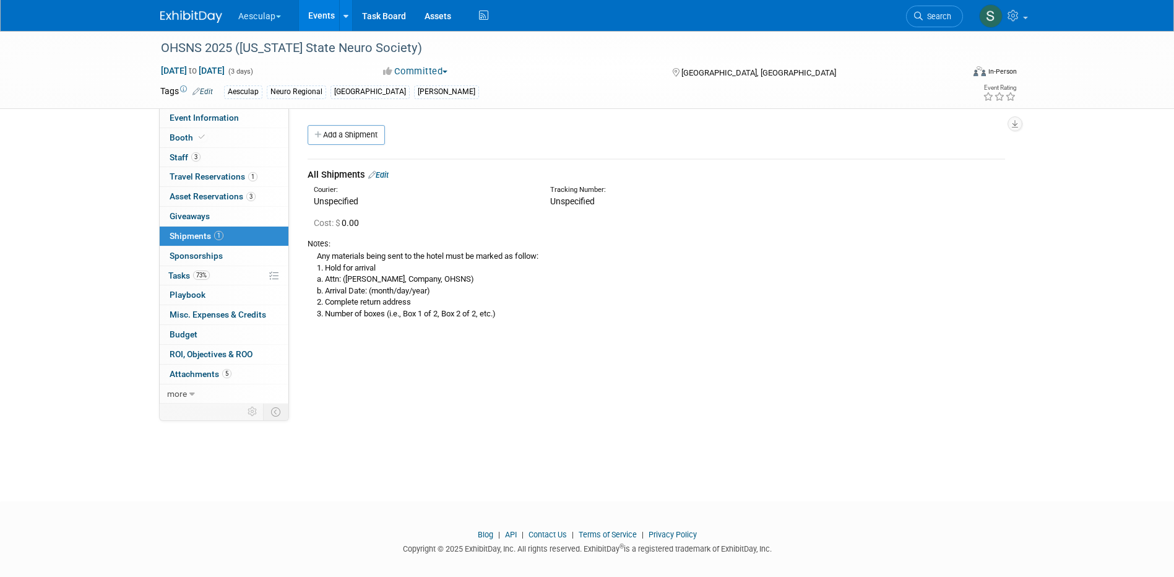
click at [384, 171] on link "Edit" at bounding box center [378, 174] width 20 height 9
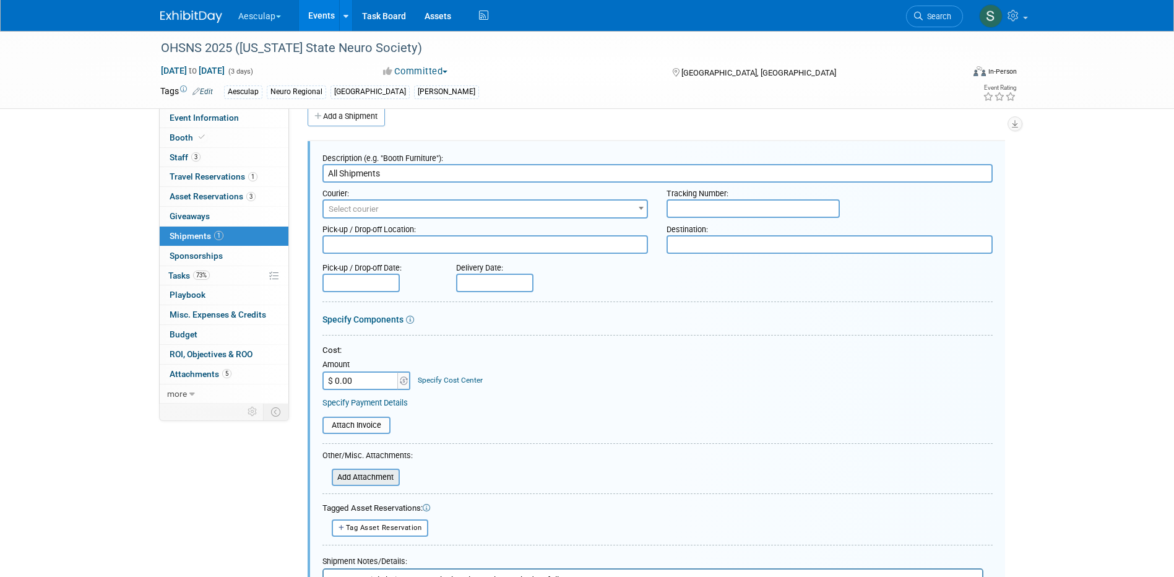
click at [344, 482] on input "file" at bounding box center [324, 477] width 147 height 15
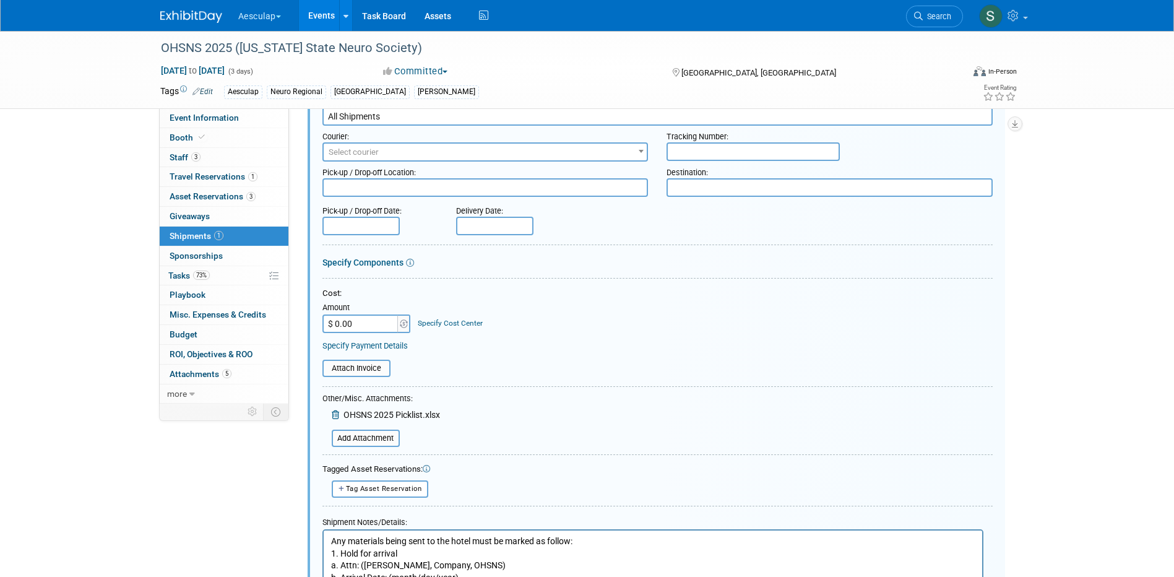
scroll to position [204, 0]
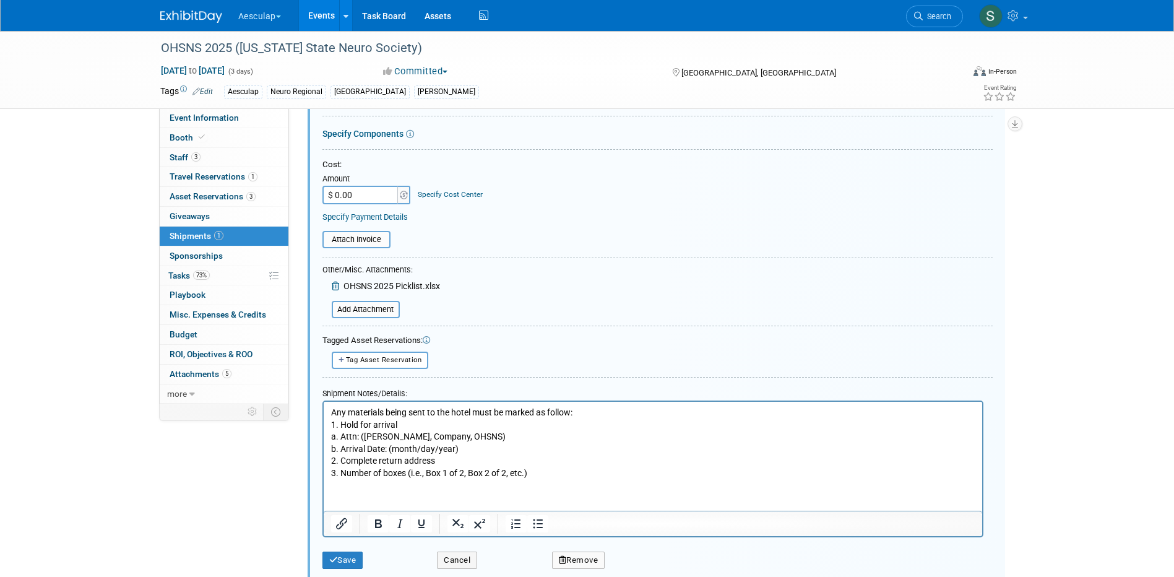
click at [540, 466] on p "Any materials being sent to the hotel must be marked as follow: 1. Hold for arr…" at bounding box center [653, 442] width 644 height 73
click at [555, 475] on p "Any materials being sent to the hotel must be marked as follow: 1. Hold for arr…" at bounding box center [653, 442] width 644 height 73
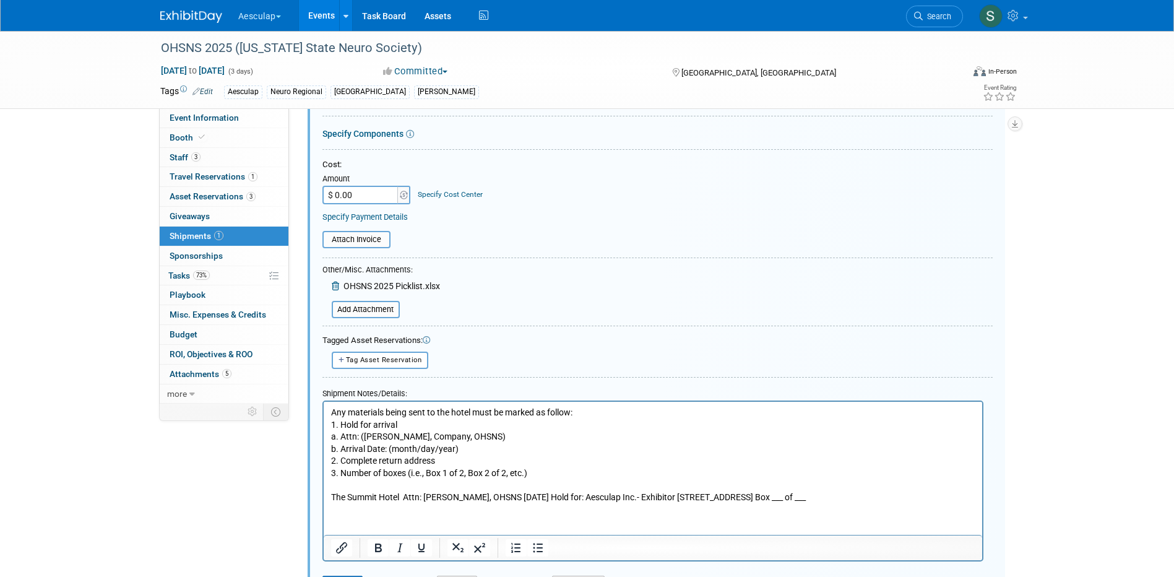
click at [407, 495] on p "The Summit Hotel Attn: Jen Flowers, OHSNS 9/3/25 Hold for: Aesculap Inc.- Exhib…" at bounding box center [653, 497] width 644 height 12
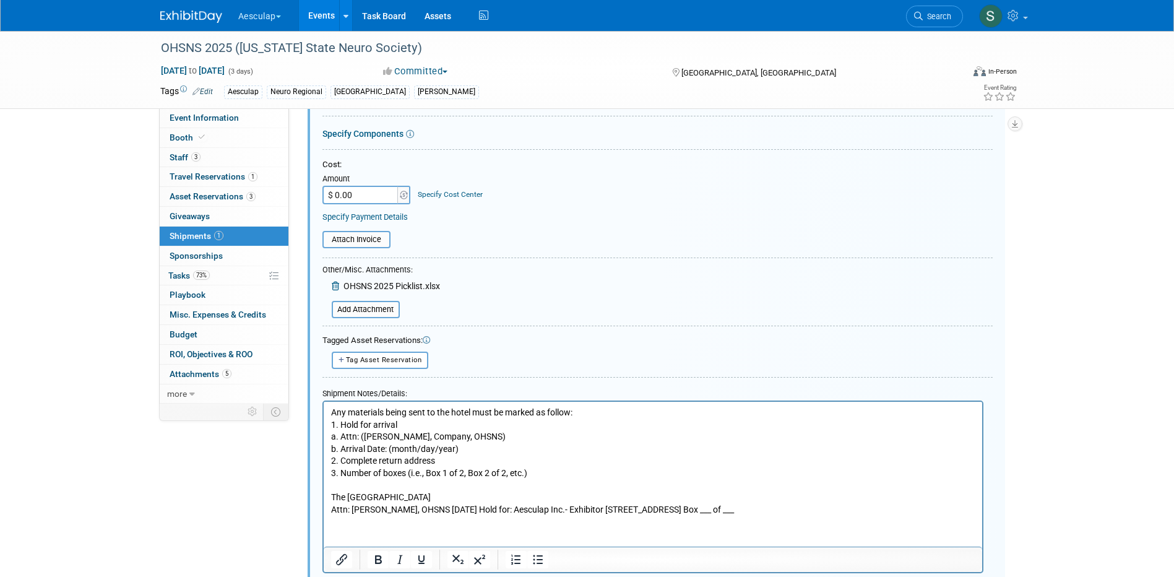
click at [461, 509] on p "Attn: Jen Flowers, OHSNS 9/3/25 Hold for: Aesculap Inc.- Exhibitor 5345 Medpace…" at bounding box center [653, 509] width 644 height 12
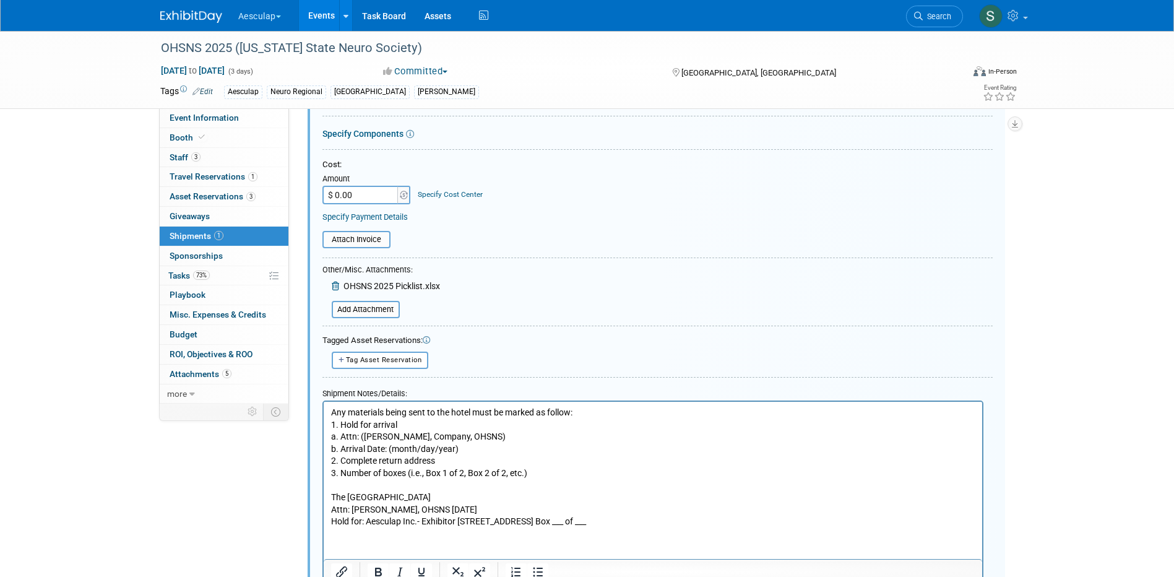
drag, startPoint x: 458, startPoint y: 516, endPoint x: 470, endPoint y: 524, distance: 14.3
click at [459, 517] on p "Hold for: Aesculap Inc.- Exhibitor 5345 Medpace Way Cincinatti, OH 45227 Box __…" at bounding box center [653, 521] width 644 height 12
click at [410, 532] on p "5345 Medpace Way Cincinatti, OH 45227 Box ___ of ___" at bounding box center [653, 533] width 644 height 12
click at [410, 544] on p "Cincinatti, OH 45227 Box ___ of ___" at bounding box center [653, 546] width 644 height 12
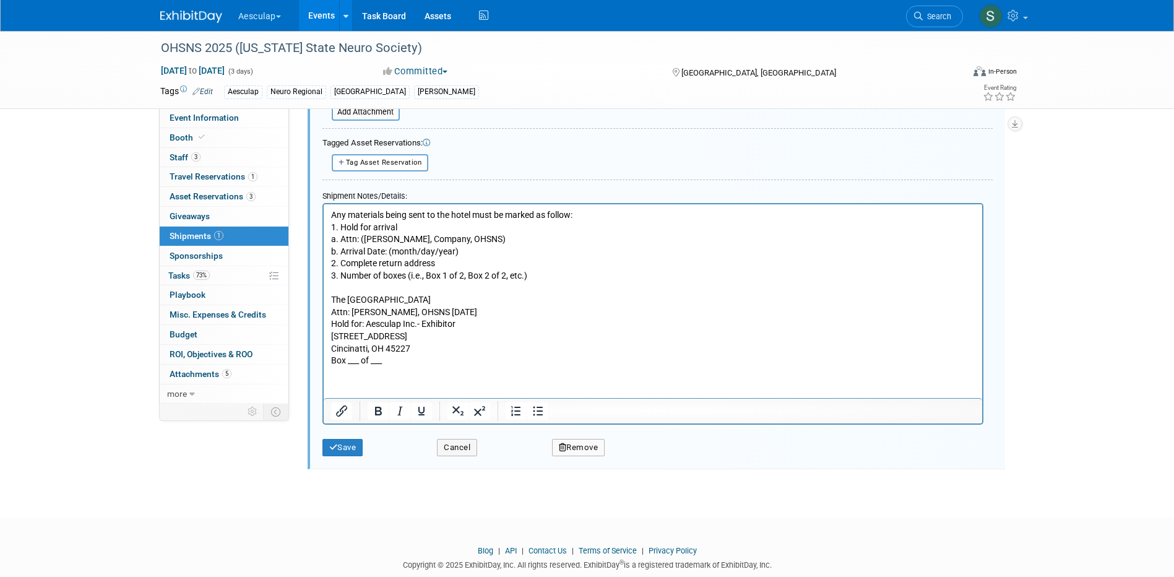
scroll to position [428, 0]
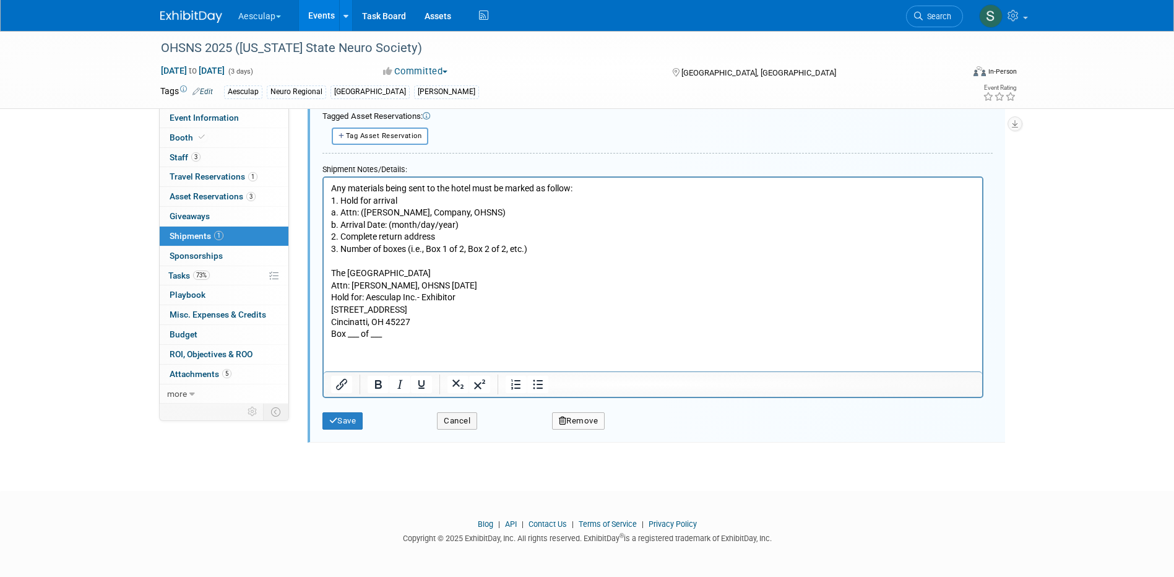
click at [434, 332] on p "Box ___ of ___" at bounding box center [653, 334] width 644 height 12
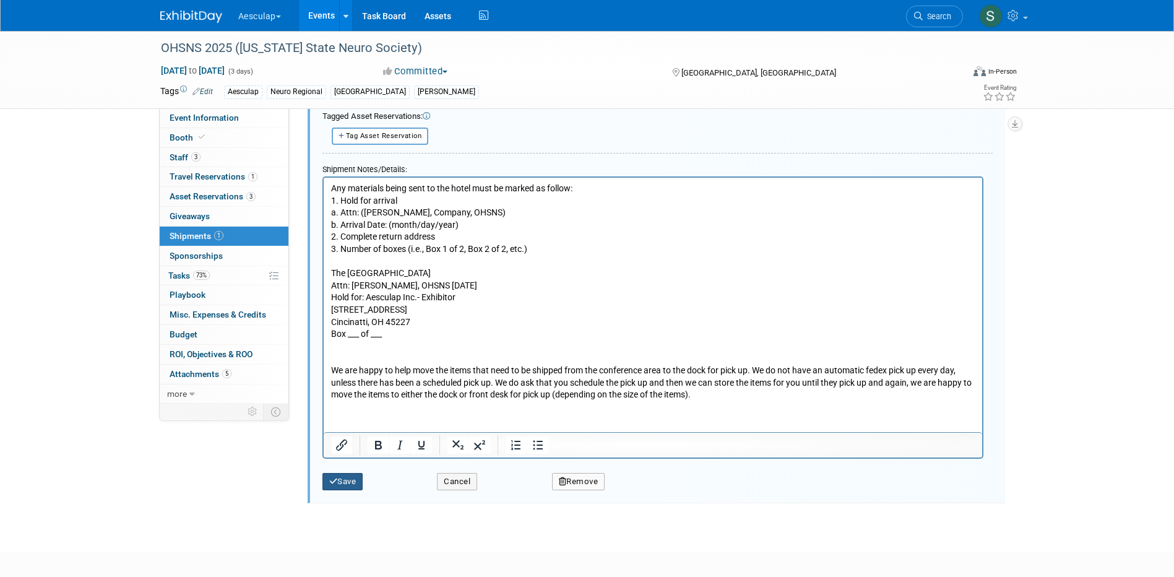
click at [334, 479] on icon "submit" at bounding box center [333, 481] width 9 height 8
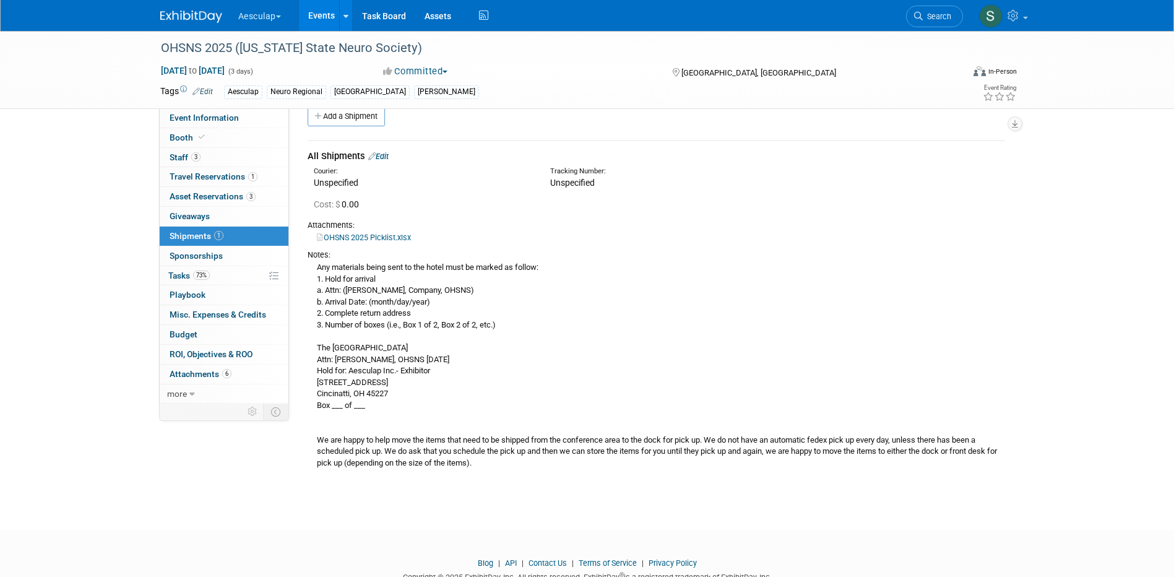
scroll to position [0, 0]
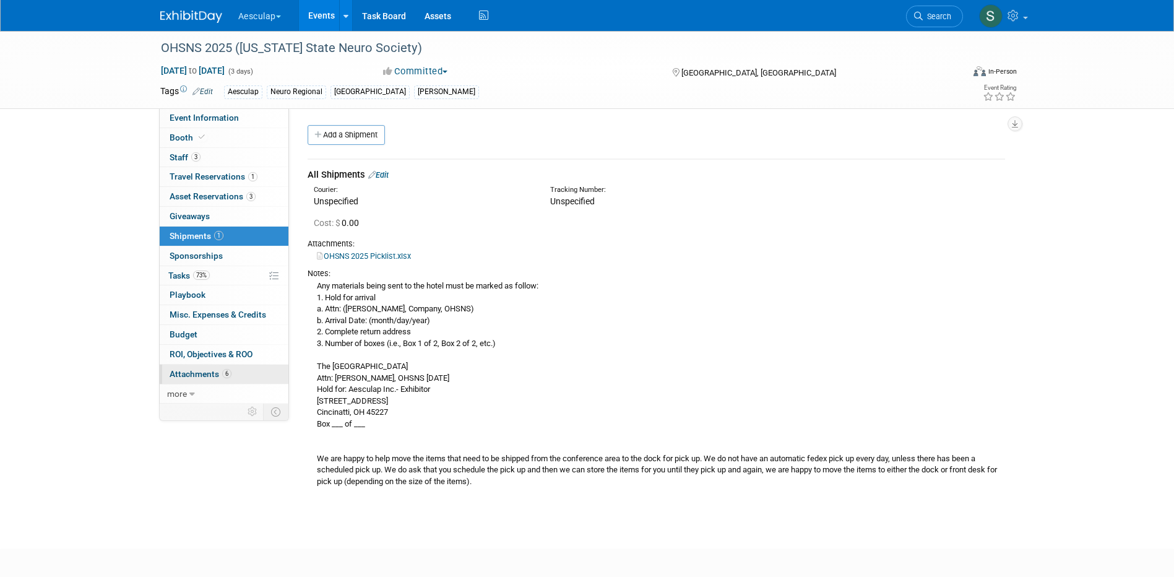
click at [184, 374] on span "Attachments 6" at bounding box center [201, 374] width 62 height 10
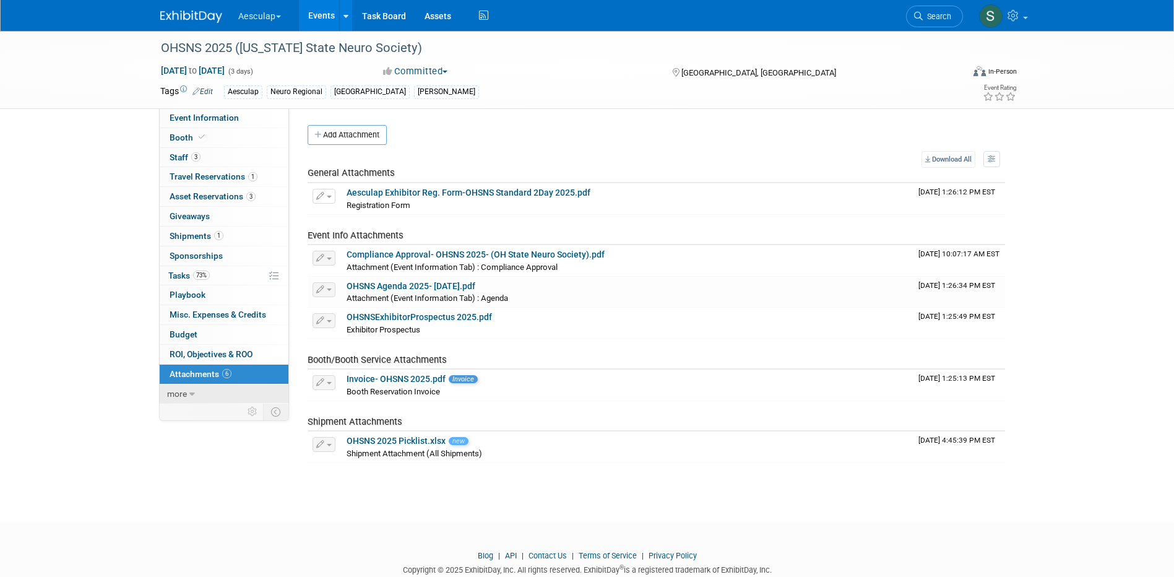
click at [181, 391] on span "more" at bounding box center [177, 394] width 20 height 10
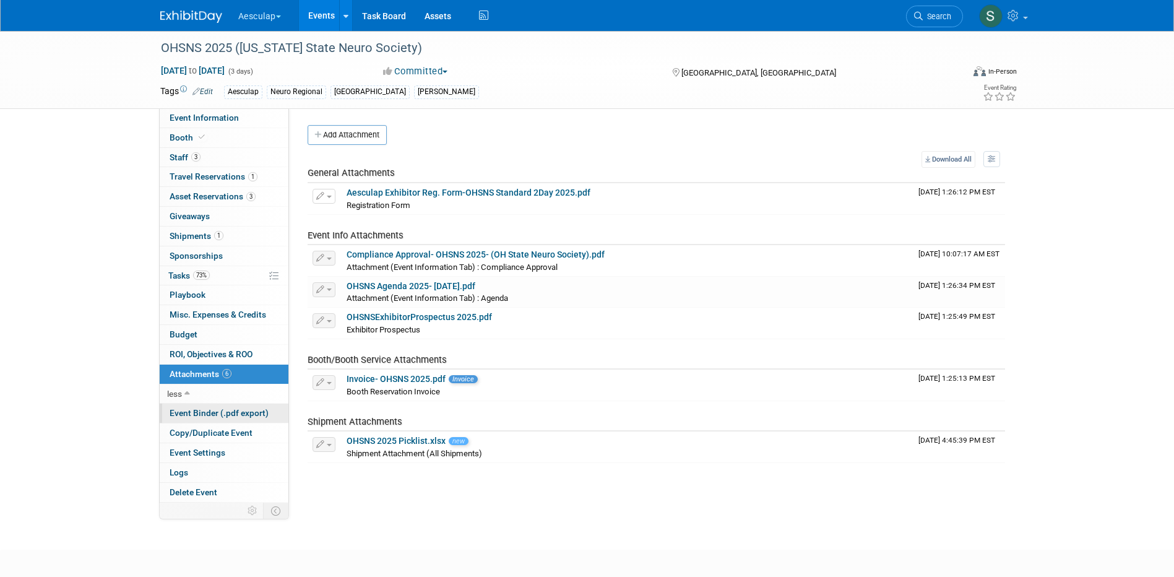
click at [190, 410] on span "Event Binder (.pdf export)" at bounding box center [219, 413] width 99 height 10
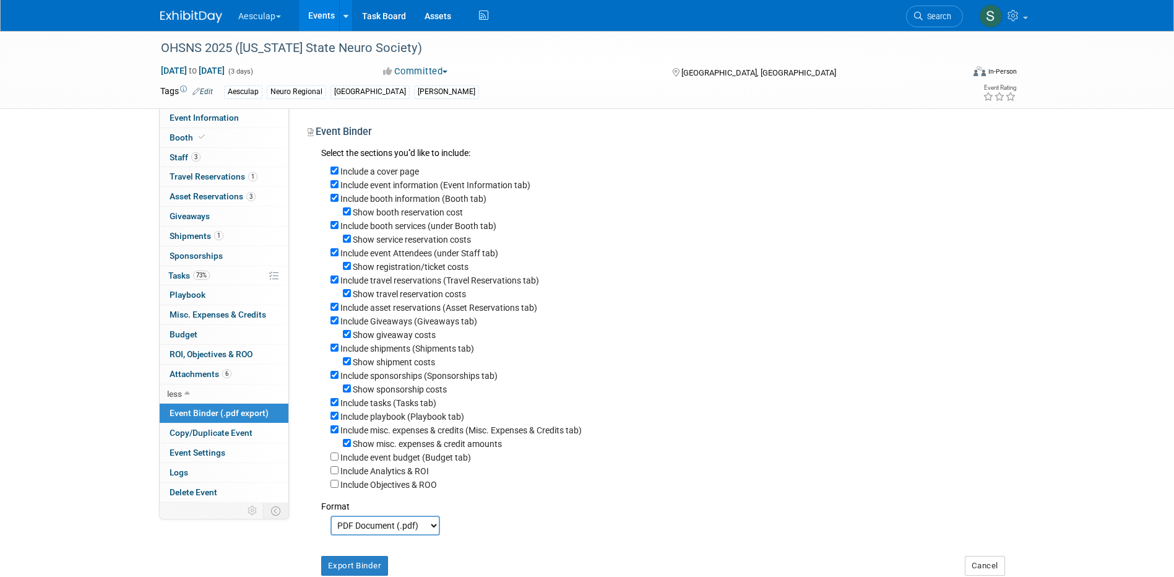
click at [397, 173] on label "Include a cover page" at bounding box center [380, 172] width 79 height 10
click at [339, 173] on input "Include a cover page" at bounding box center [335, 171] width 8 height 8
checkbox input "false"
click at [334, 324] on input "Include Giveaways (Giveaways tab)" at bounding box center [335, 320] width 8 height 8
checkbox input "false"
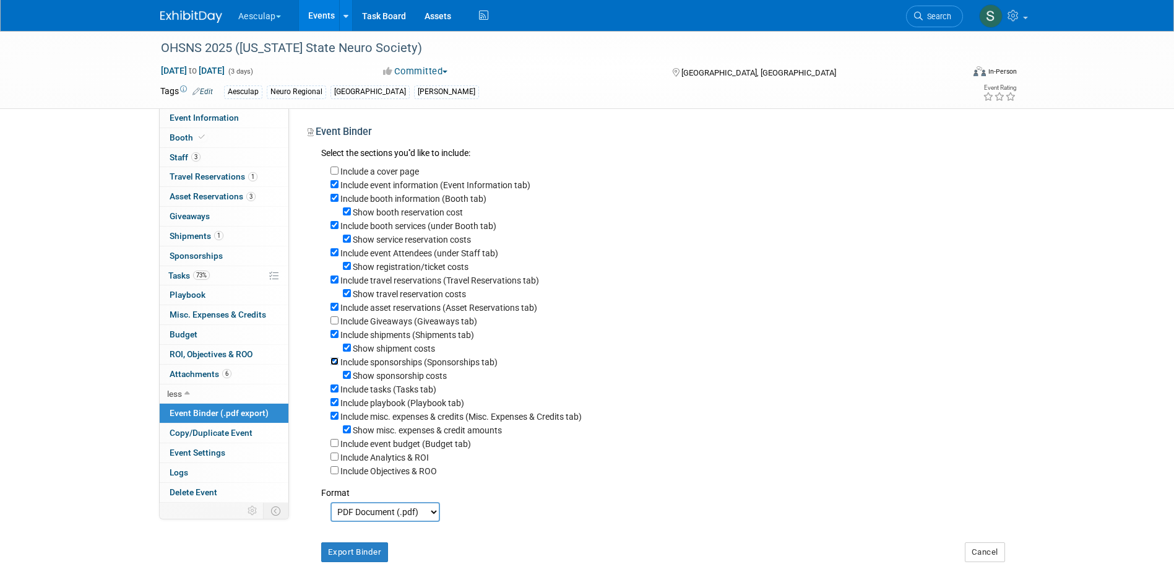
click at [336, 365] on input "Include sponsorships (Sponsorships tab)" at bounding box center [335, 361] width 8 height 8
checkbox input "false"
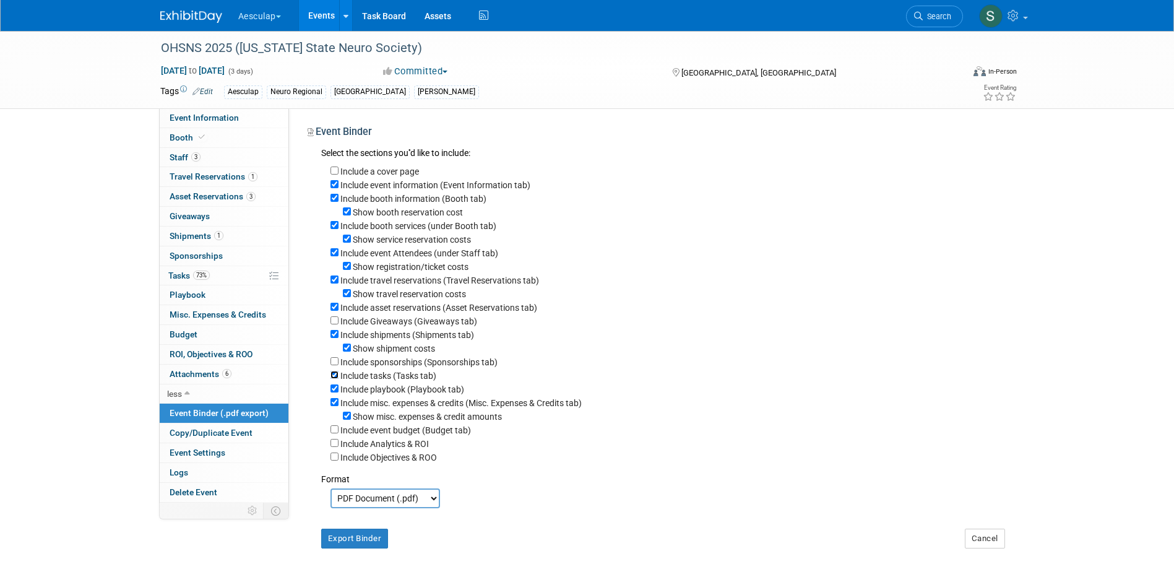
click at [334, 379] on input "Include tasks (Tasks tab)" at bounding box center [335, 375] width 8 height 8
checkbox input "false"
click at [333, 393] on div "Include playbook (Playbook tab)" at bounding box center [668, 389] width 675 height 14
click at [335, 393] on input "Include playbook (Playbook tab)" at bounding box center [335, 388] width 8 height 8
checkbox input "false"
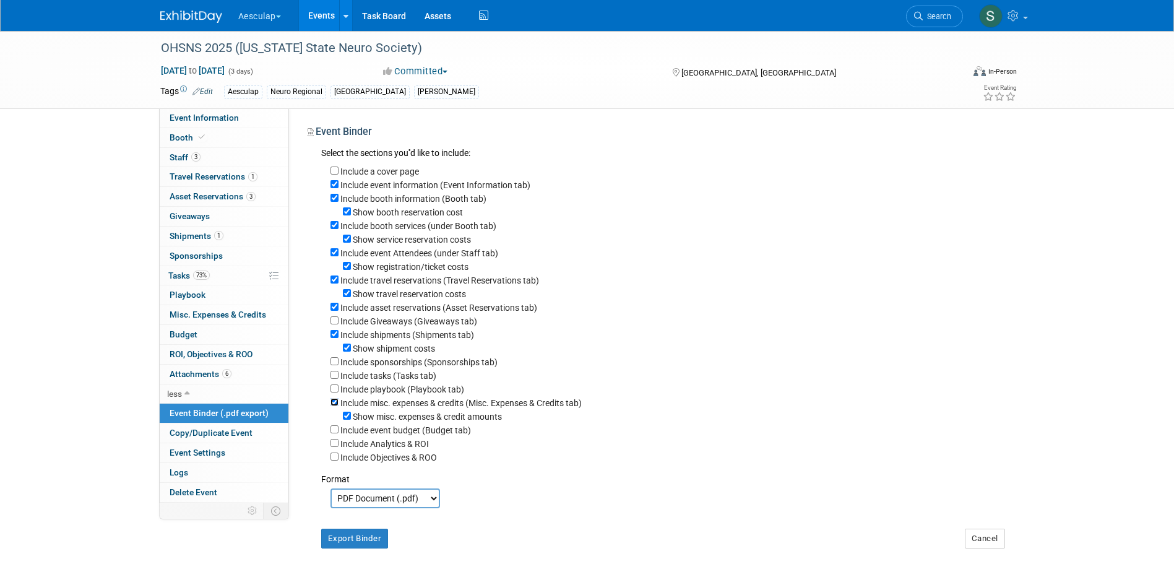
click at [335, 406] on input "Include misc. expenses & credits (Misc. Expenses & Credits tab)" at bounding box center [335, 402] width 8 height 8
checkbox input "false"
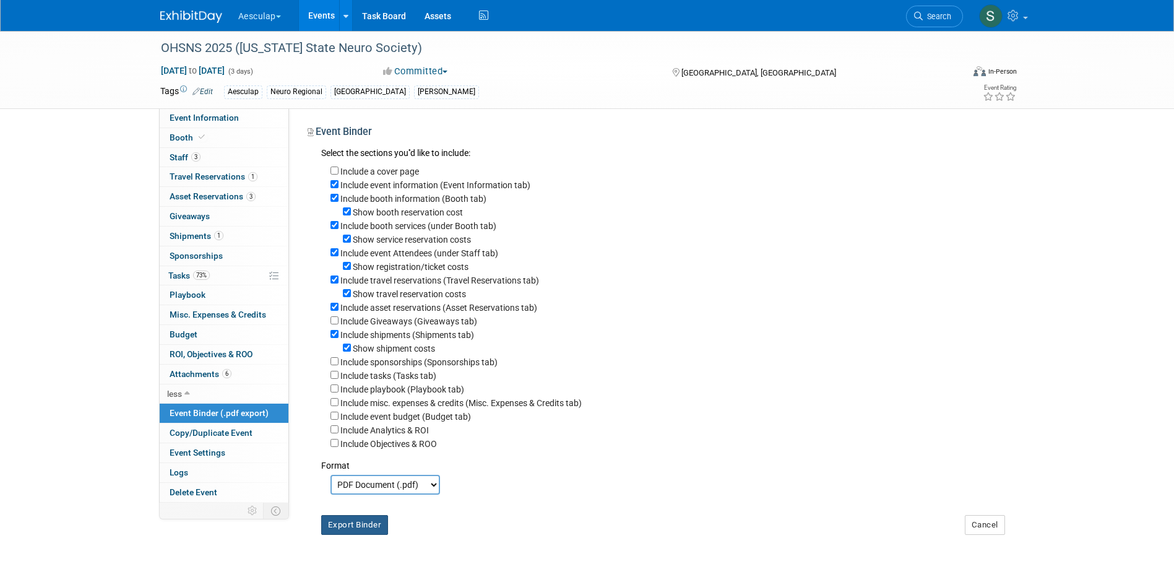
click at [362, 535] on button "Export Binder" at bounding box center [354, 525] width 67 height 20
click at [178, 277] on span "Tasks 73%" at bounding box center [188, 276] width 41 height 10
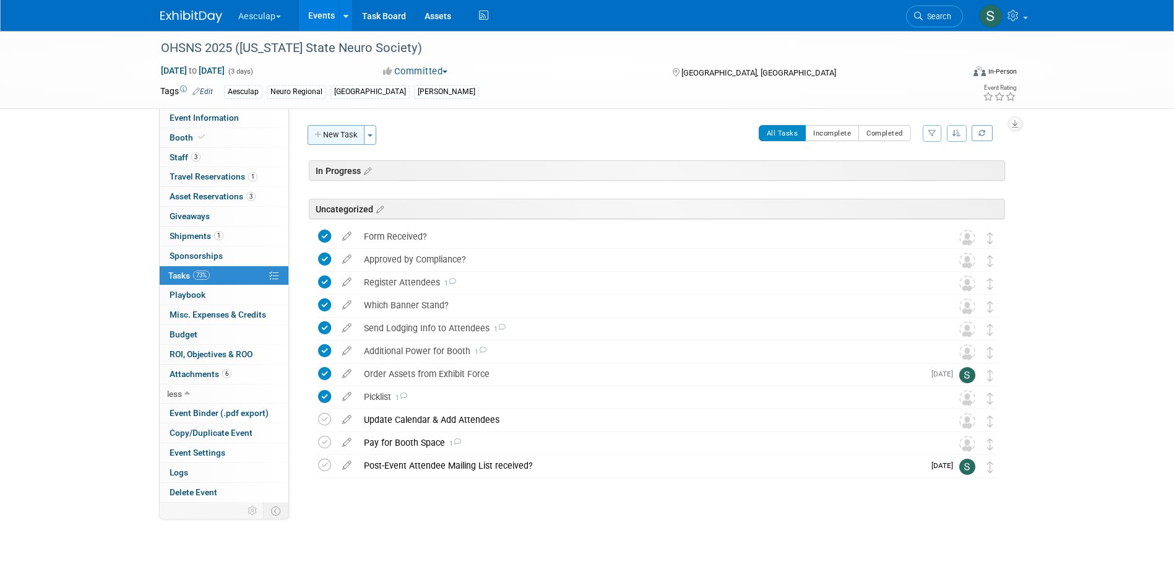
click at [349, 135] on button "New Task" at bounding box center [336, 135] width 57 height 20
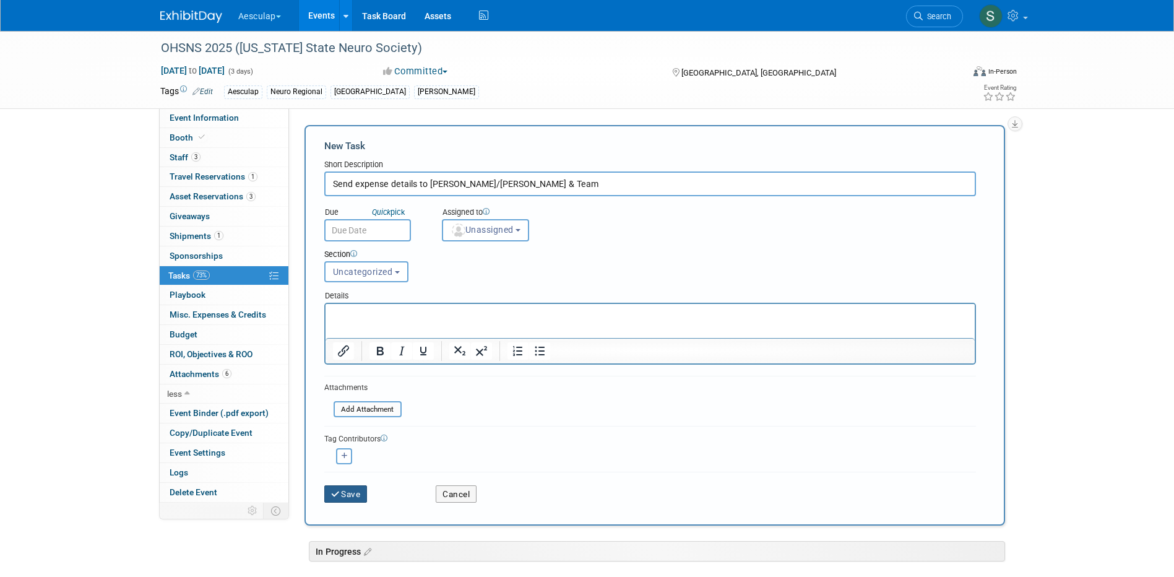
type input "Send expense details to Gina/Francesca & Team"
click at [352, 491] on button "Save" at bounding box center [345, 493] width 43 height 17
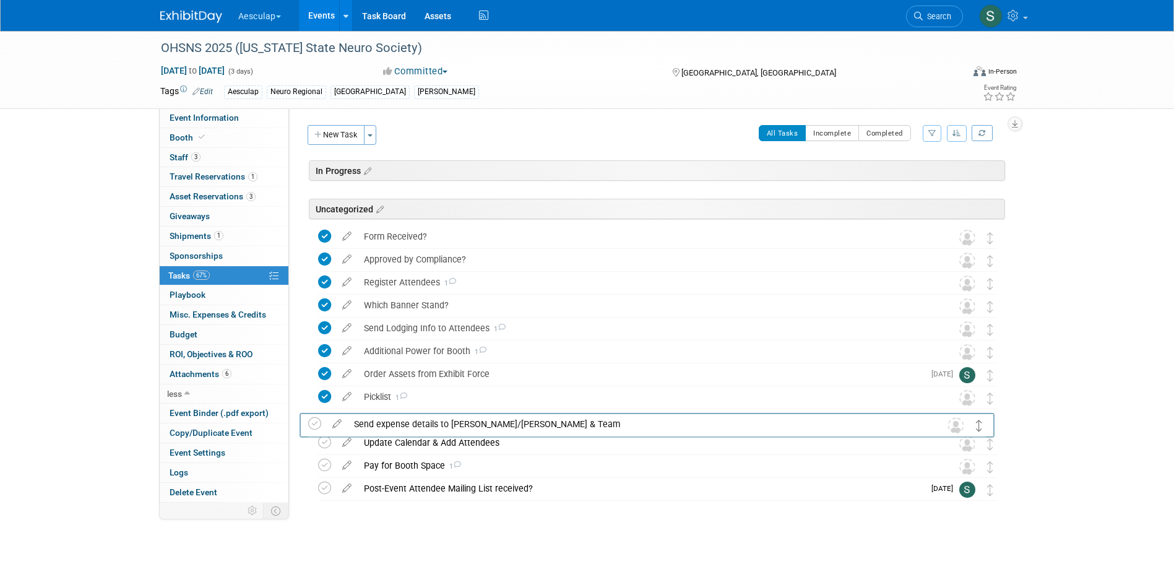
drag, startPoint x: 989, startPoint y: 235, endPoint x: 978, endPoint y: 422, distance: 187.3
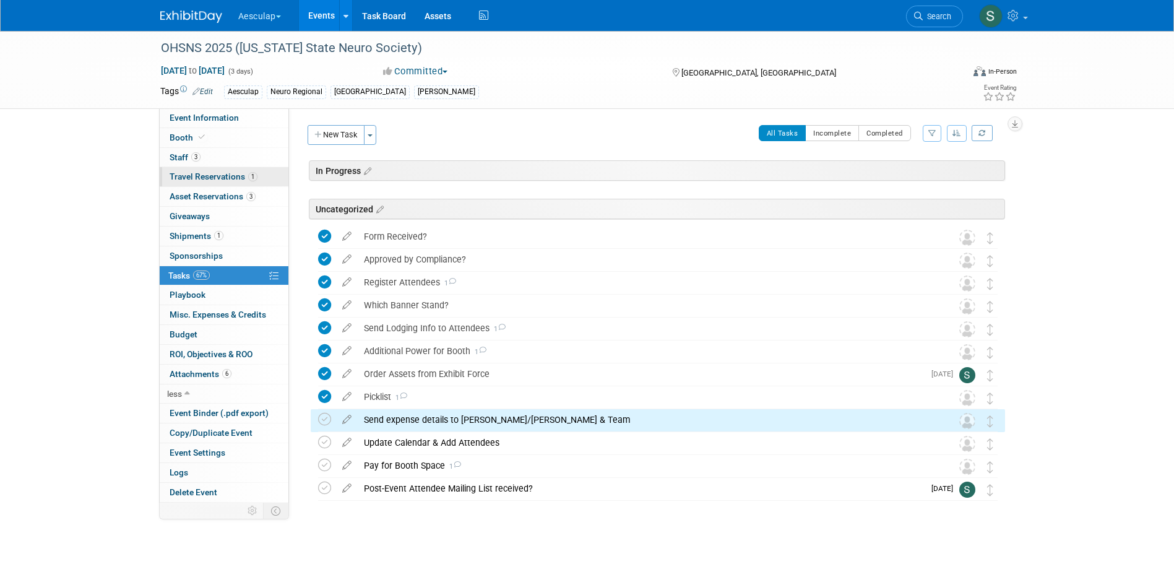
click at [189, 177] on span "Travel Reservations 1" at bounding box center [214, 176] width 88 height 10
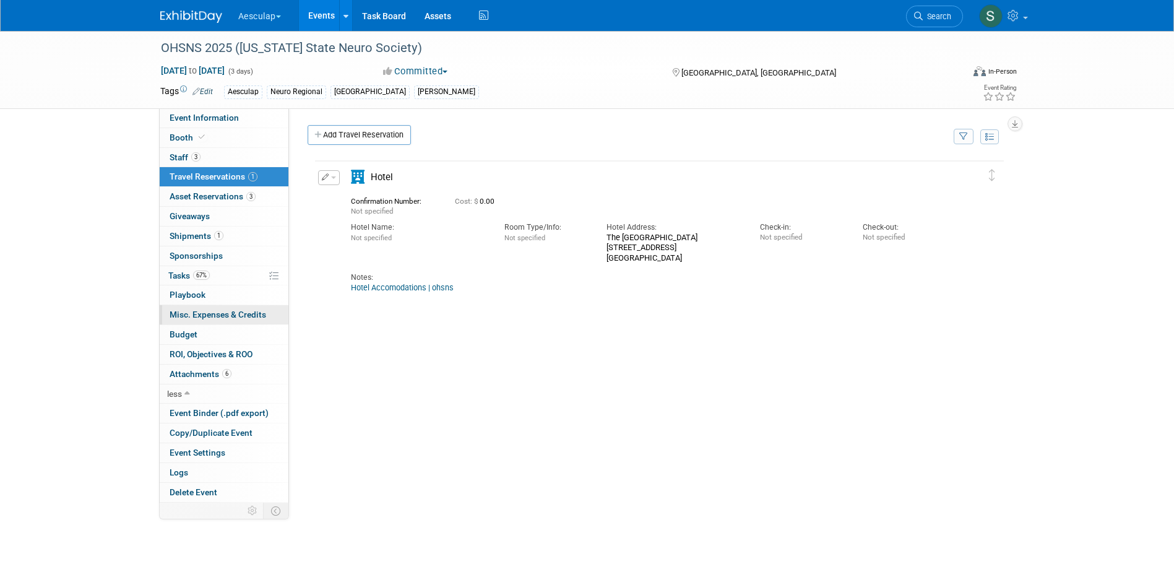
click at [199, 310] on span "Misc. Expenses & Credits 0" at bounding box center [218, 315] width 97 height 10
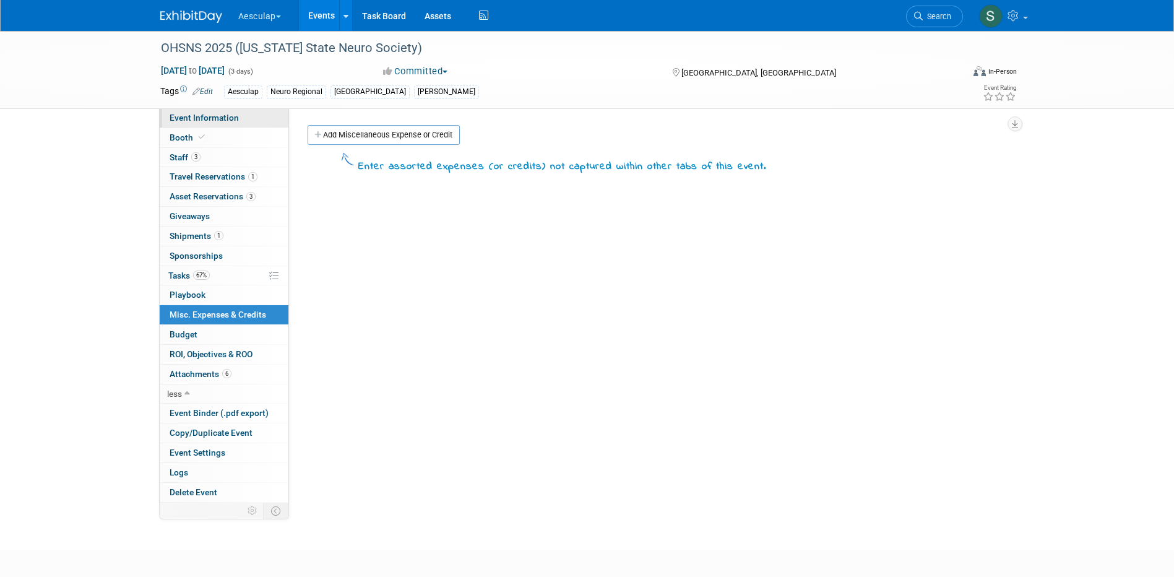
click at [188, 117] on span "Event Information" at bounding box center [204, 118] width 69 height 10
select select "Approved by Compliance"
select select "Neuro"
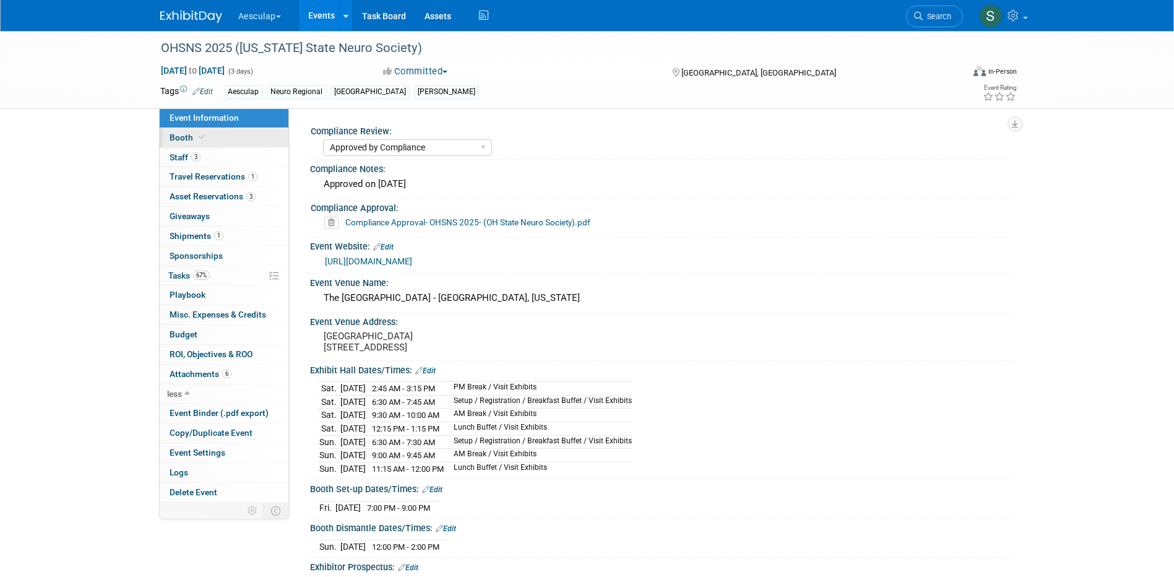
click at [190, 136] on span "Booth" at bounding box center [189, 137] width 38 height 10
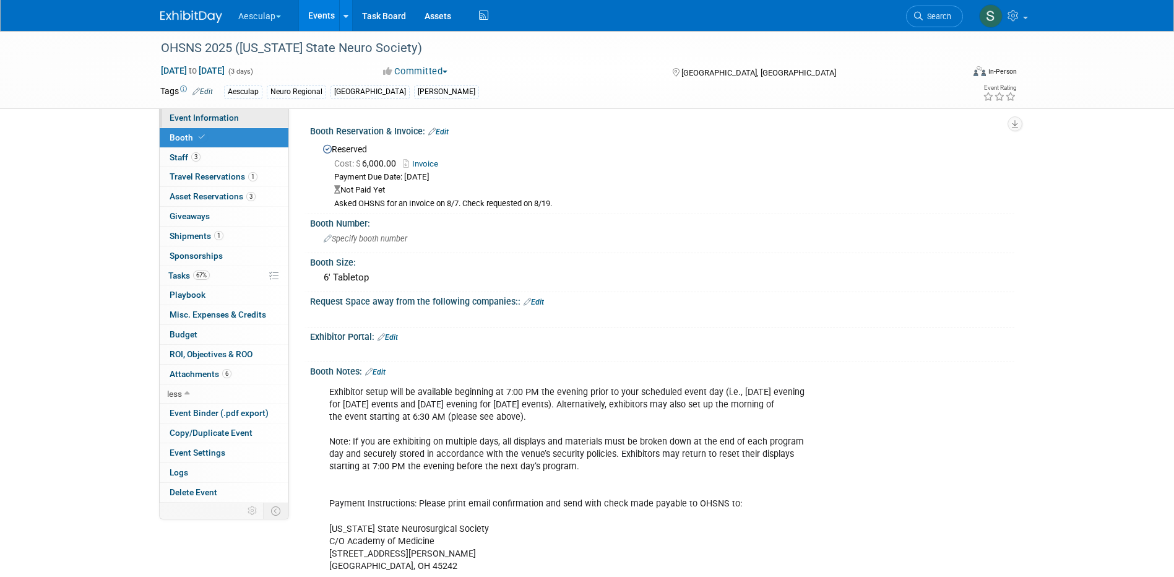
click at [189, 123] on link "Event Information" at bounding box center [224, 117] width 129 height 19
select select "Approved by Compliance"
select select "Neuro"
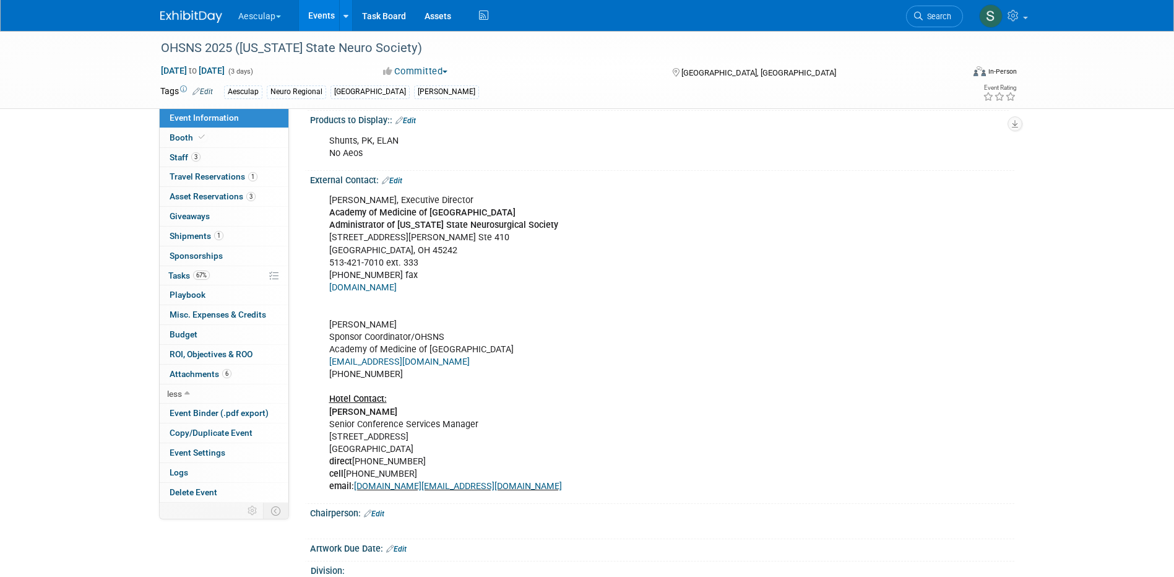
scroll to position [743, 0]
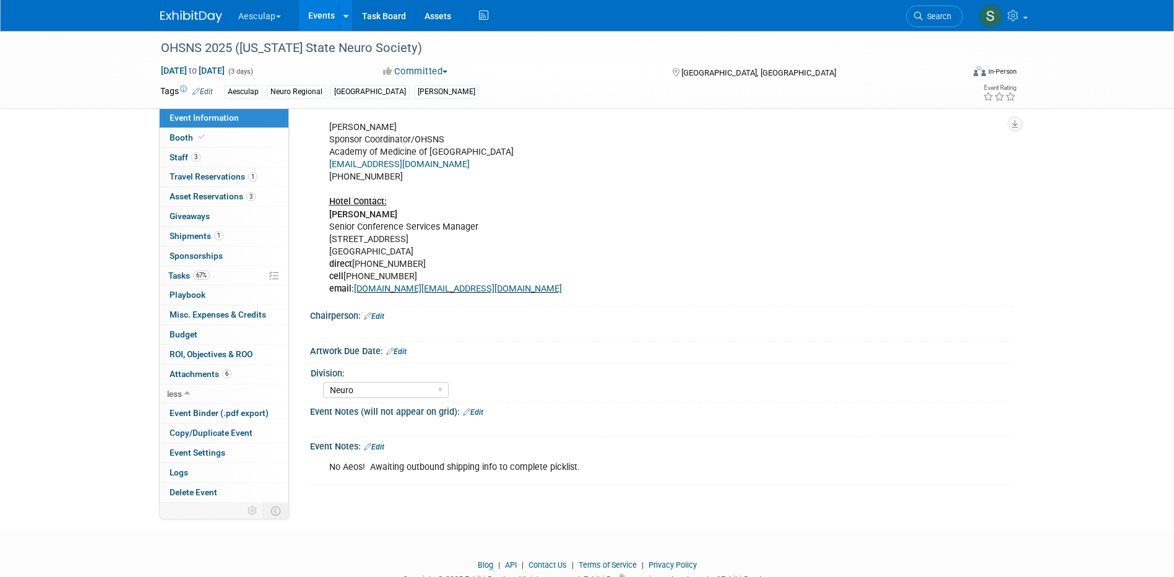
click at [476, 417] on link "Edit" at bounding box center [473, 412] width 20 height 9
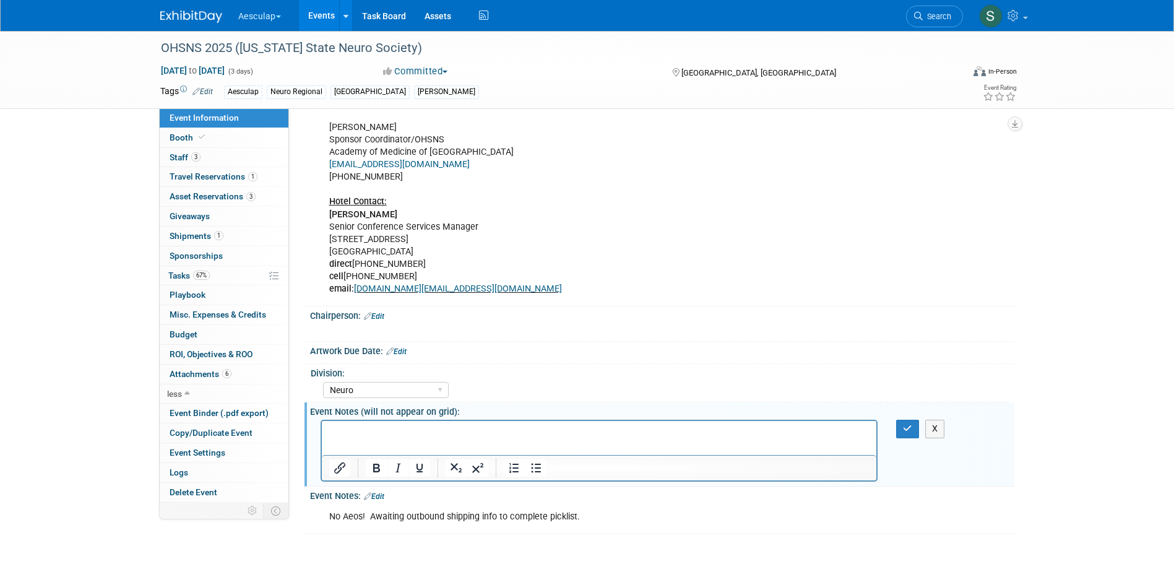
scroll to position [0, 0]
click at [371, 438] on html at bounding box center [598, 429] width 555 height 17
click at [900, 433] on button "button" at bounding box center [907, 429] width 23 height 18
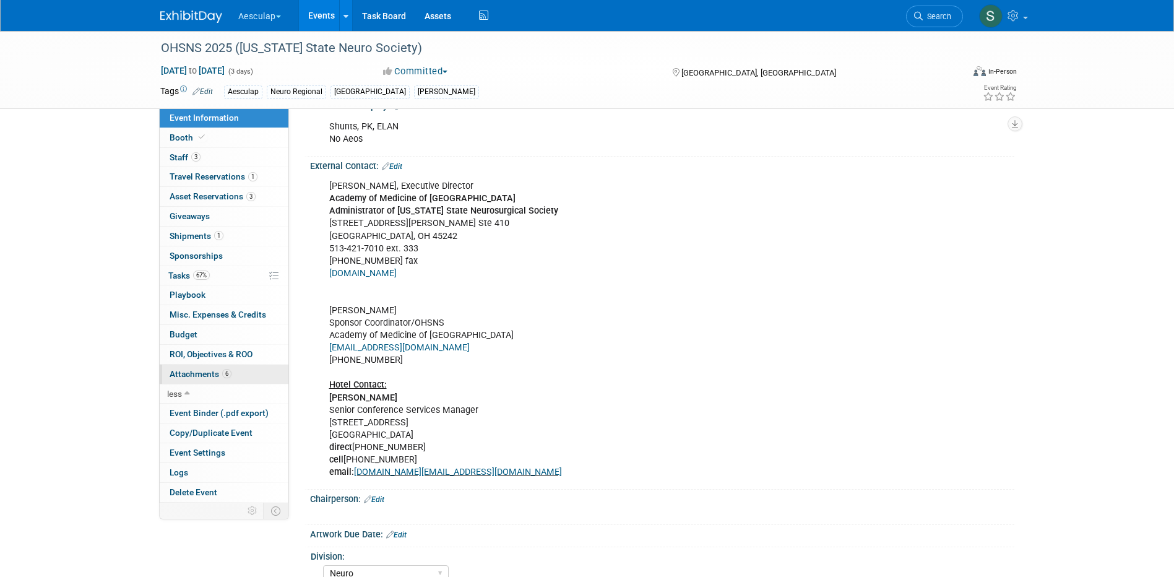
scroll to position [557, 0]
